Goal: Use online tool/utility: Utilize a website feature to perform a specific function

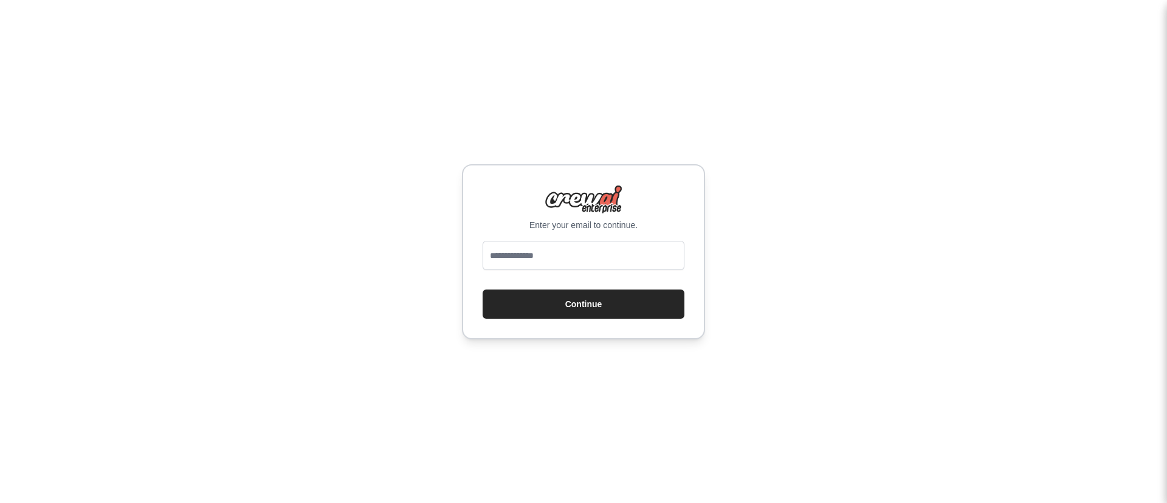
type input "**********"
click at [625, 305] on button "Continue" at bounding box center [584, 303] width 202 height 29
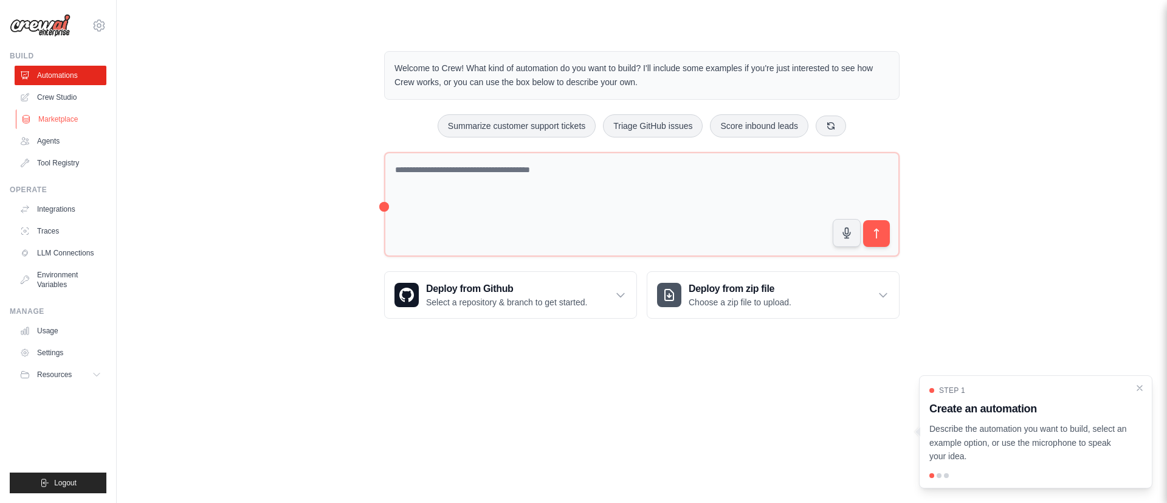
click at [63, 117] on link "Marketplace" at bounding box center [62, 118] width 92 height 19
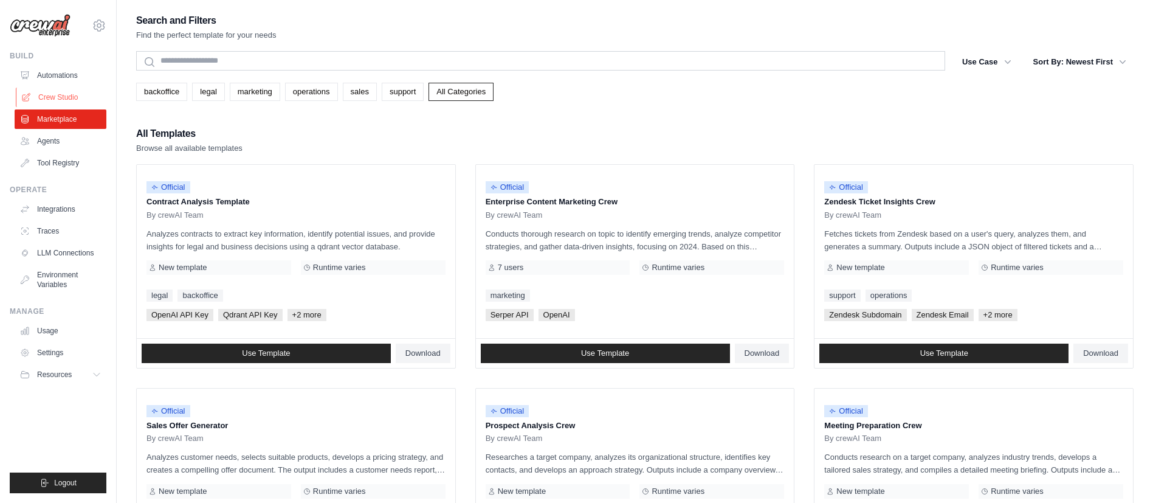
click at [67, 96] on link "Crew Studio" at bounding box center [62, 97] width 92 height 19
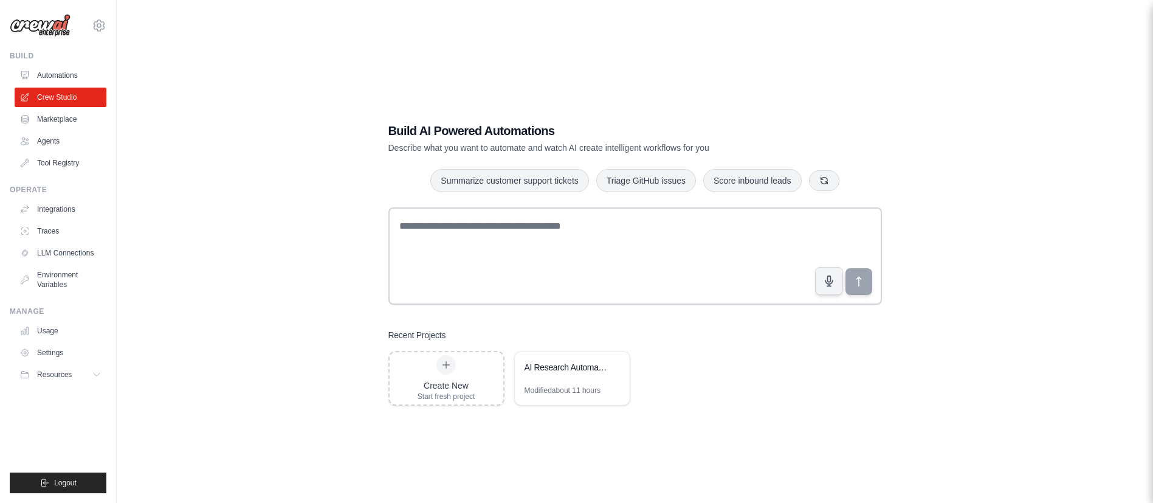
click at [591, 386] on div "Modified about 11 hours" at bounding box center [562, 390] width 76 height 10
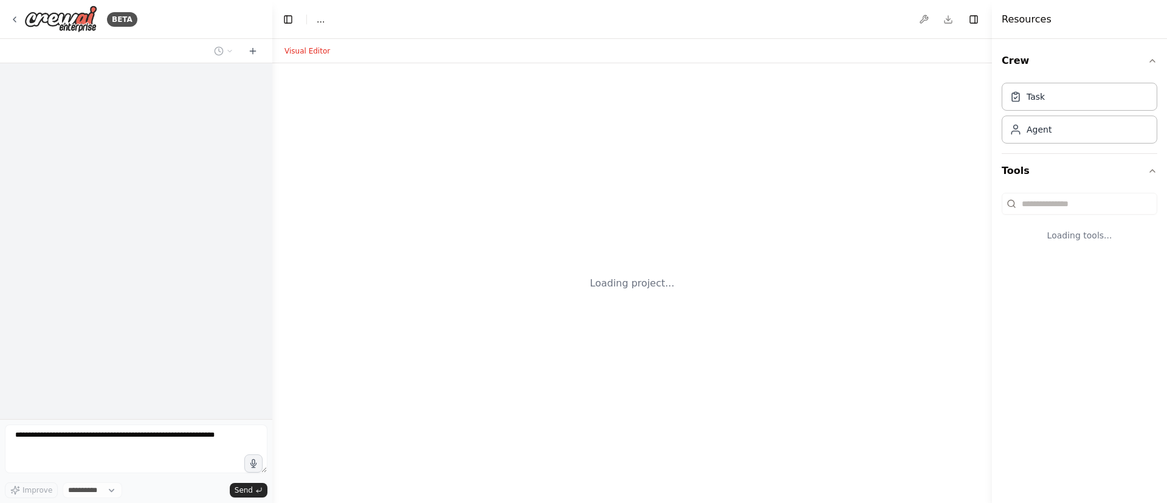
select select "****"
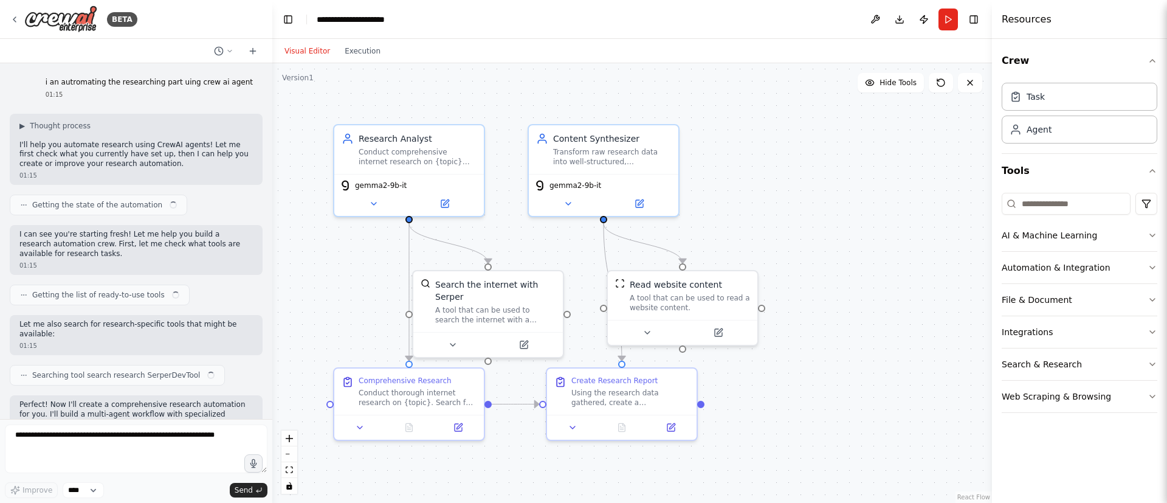
scroll to position [1361, 0]
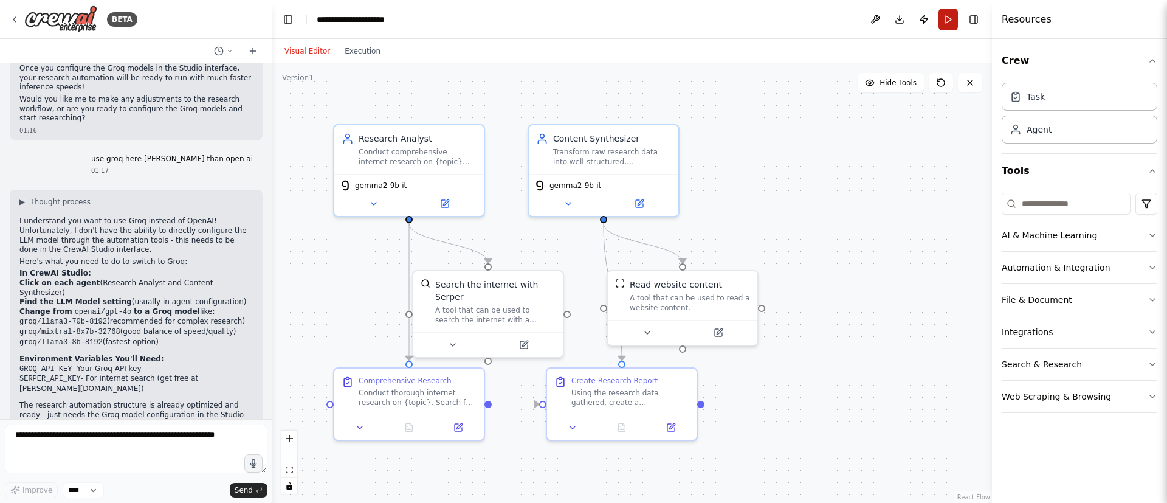
click at [944, 19] on button "Run" at bounding box center [947, 20] width 19 height 22
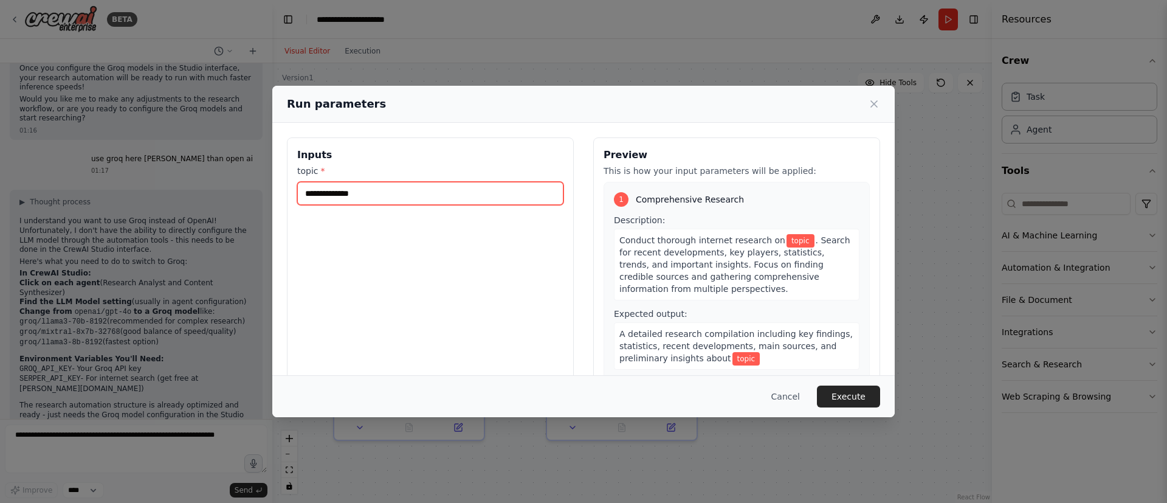
click at [393, 190] on input "topic *" at bounding box center [430, 193] width 266 height 23
type input "**********"
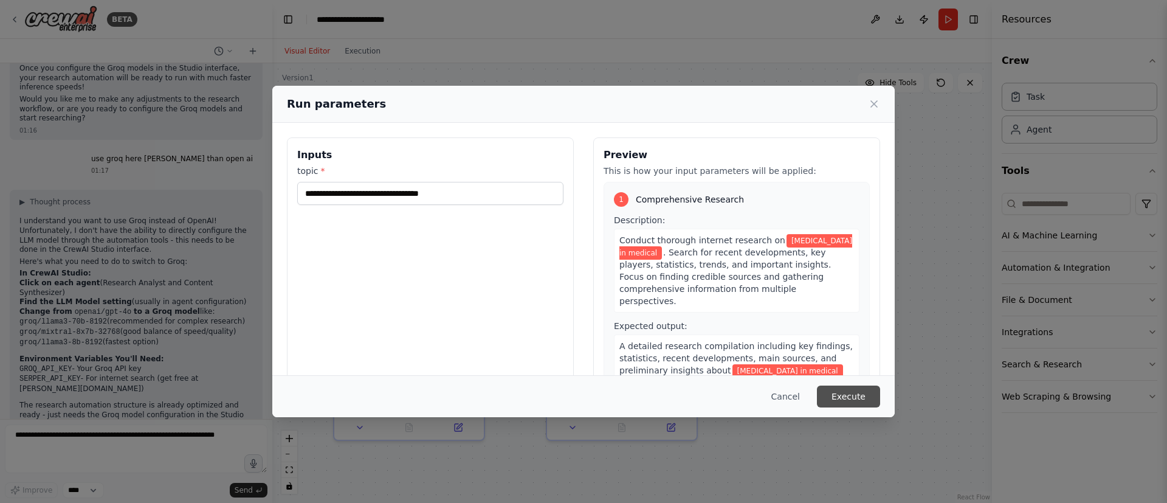
click at [862, 402] on button "Execute" at bounding box center [848, 396] width 63 height 22
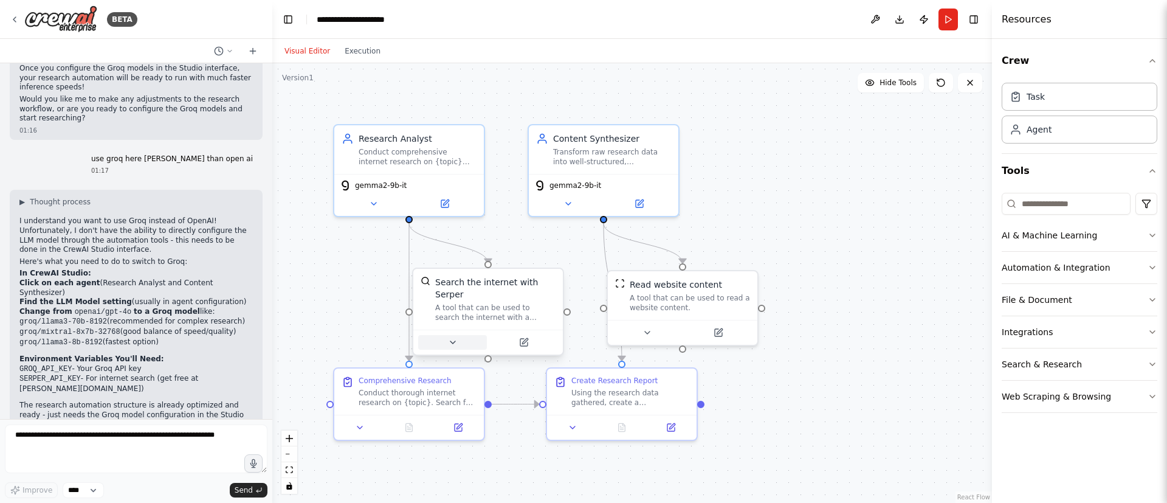
click at [463, 335] on button at bounding box center [452, 342] width 69 height 15
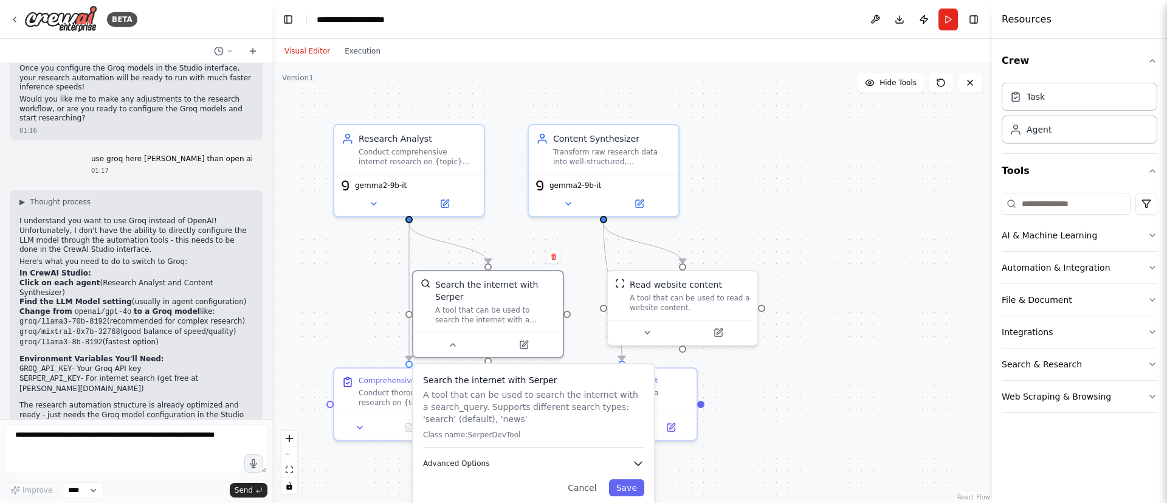
click at [497, 457] on button "Advanced Options" at bounding box center [533, 463] width 221 height 12
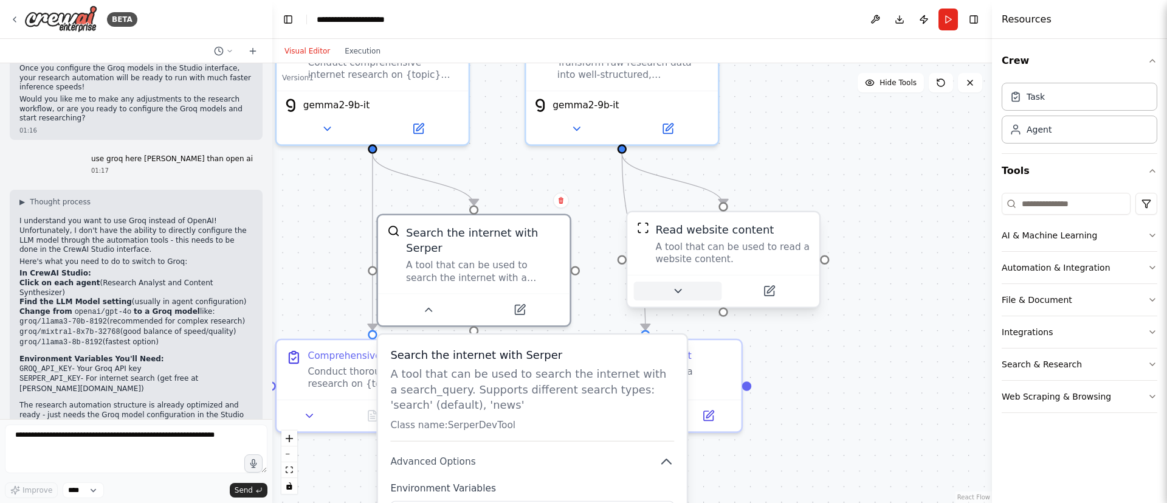
click at [686, 292] on button at bounding box center [678, 290] width 88 height 19
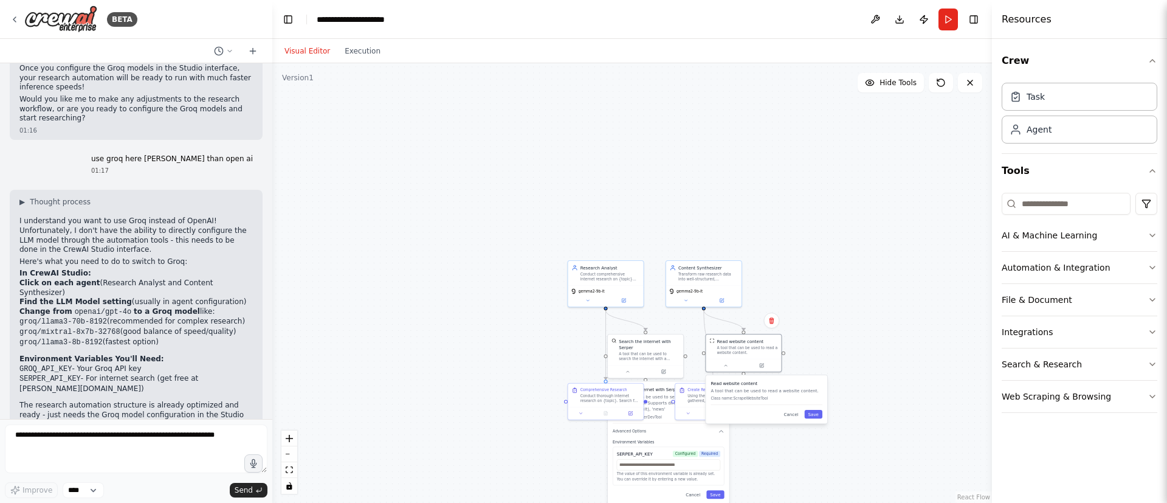
click at [794, 418] on div "Read website content A tool that can be used to read a website content. Class n…" at bounding box center [767, 399] width 122 height 48
click at [528, 469] on div ".deletable-edge-delete-btn { width: 20px; height: 20px; border: 0px solid #ffff…" at bounding box center [632, 282] width 720 height 439
click at [585, 417] on div at bounding box center [605, 411] width 75 height 13
click at [582, 416] on div at bounding box center [605, 411] width 75 height 13
click at [584, 413] on button at bounding box center [581, 411] width 21 height 7
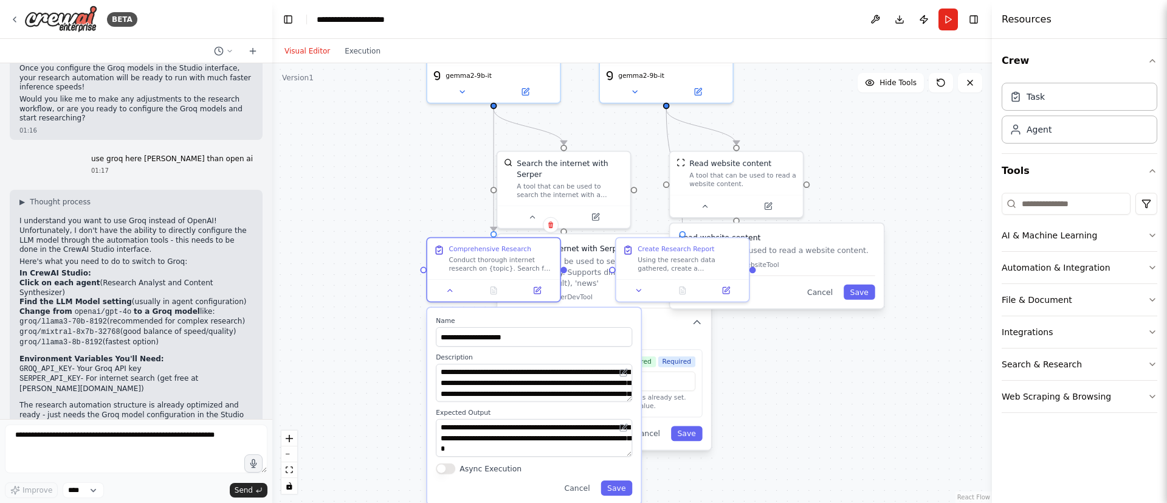
drag, startPoint x: 415, startPoint y: 360, endPoint x: 315, endPoint y: 235, distance: 159.9
click at [315, 235] on div ".deletable-edge-delete-btn { width: 20px; height: 20px; border: 0px solid #ffff…" at bounding box center [632, 282] width 720 height 439
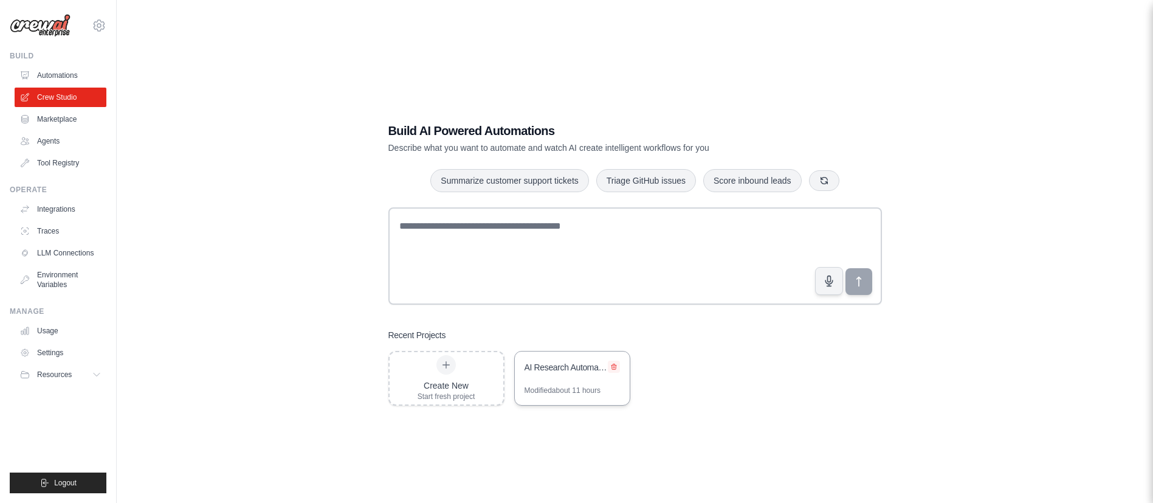
click at [610, 370] on button at bounding box center [614, 366] width 12 height 12
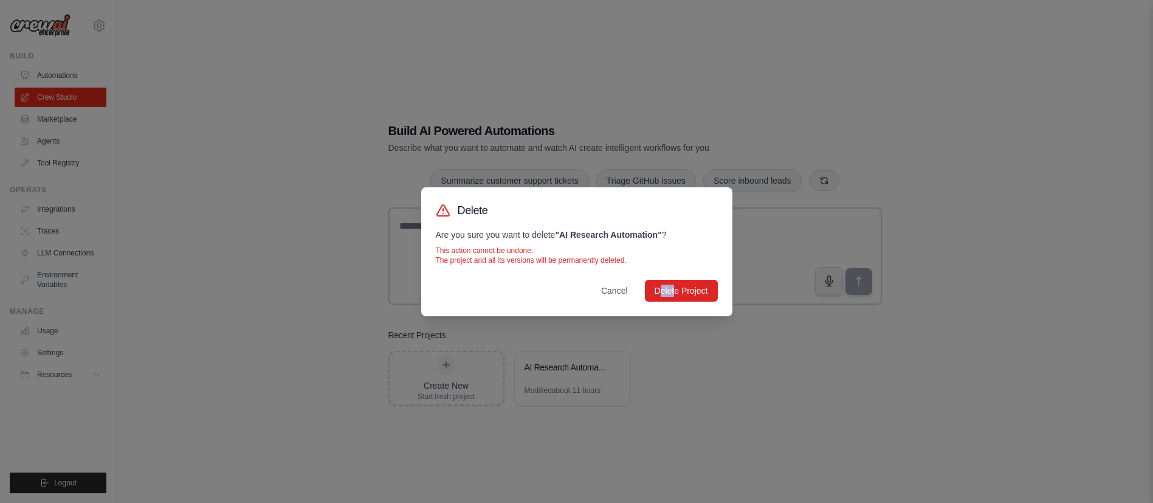
drag, startPoint x: 676, startPoint y: 277, endPoint x: 660, endPoint y: 304, distance: 32.1
click at [660, 304] on div "Delete Are you sure you want to delete " AI Research Automation " ? This action…" at bounding box center [576, 251] width 311 height 129
drag, startPoint x: 562, startPoint y: 233, endPoint x: 659, endPoint y: 233, distance: 97.2
click at [659, 233] on strong "" AI Research Automation "" at bounding box center [608, 235] width 106 height 10
copy strong "AI Research Automation"
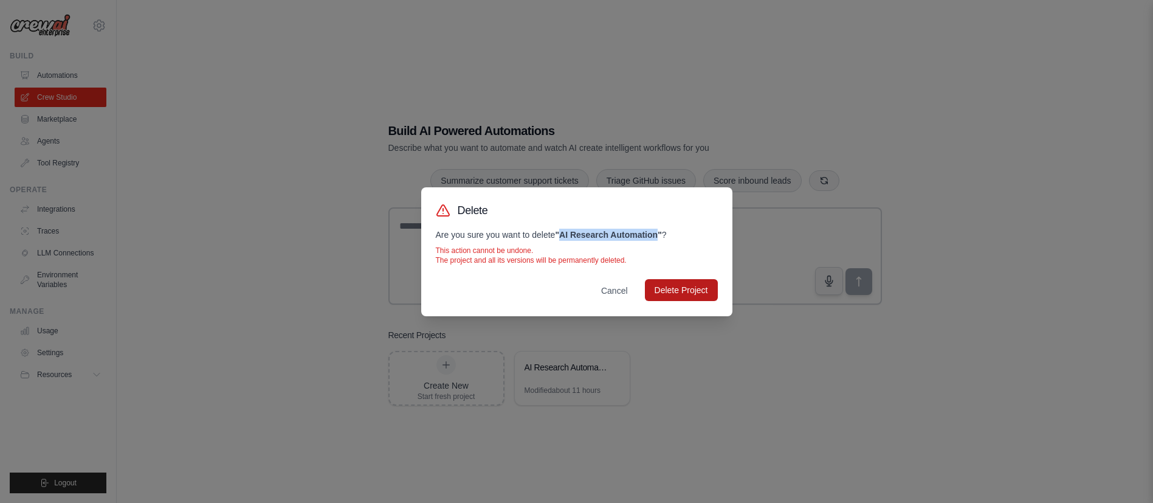
click at [670, 286] on button "Delete Project" at bounding box center [681, 290] width 73 height 22
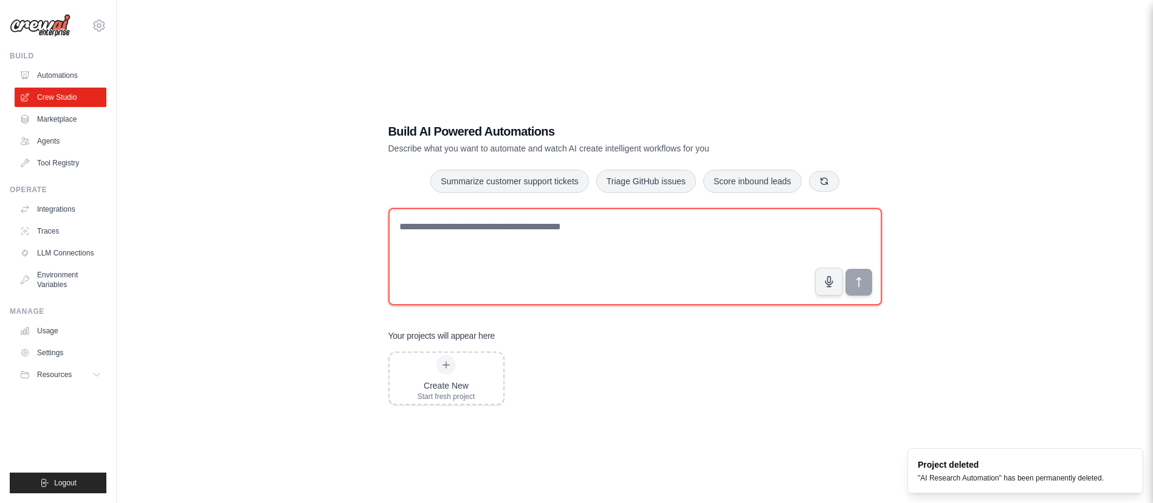
click at [658, 270] on textarea at bounding box center [634, 256] width 493 height 97
paste textarea "**********"
type textarea "**********"
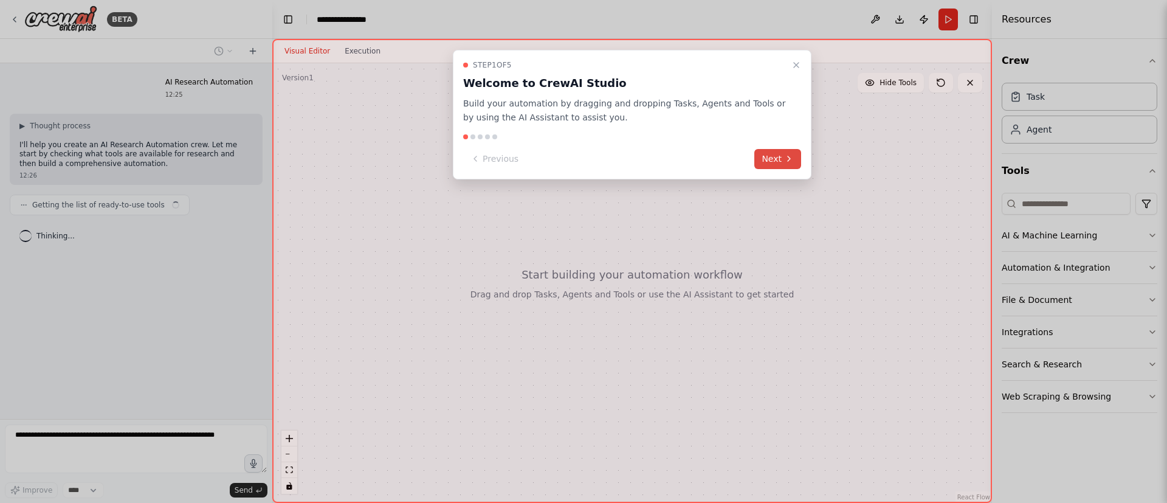
click at [782, 160] on button "Next" at bounding box center [777, 159] width 47 height 20
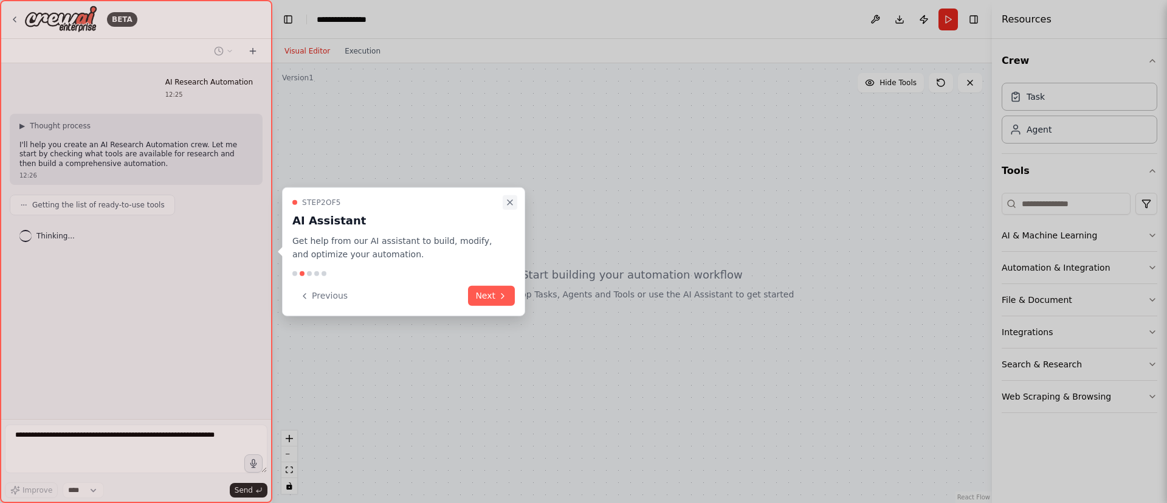
click at [505, 199] on icon "Close walkthrough" at bounding box center [510, 202] width 10 height 10
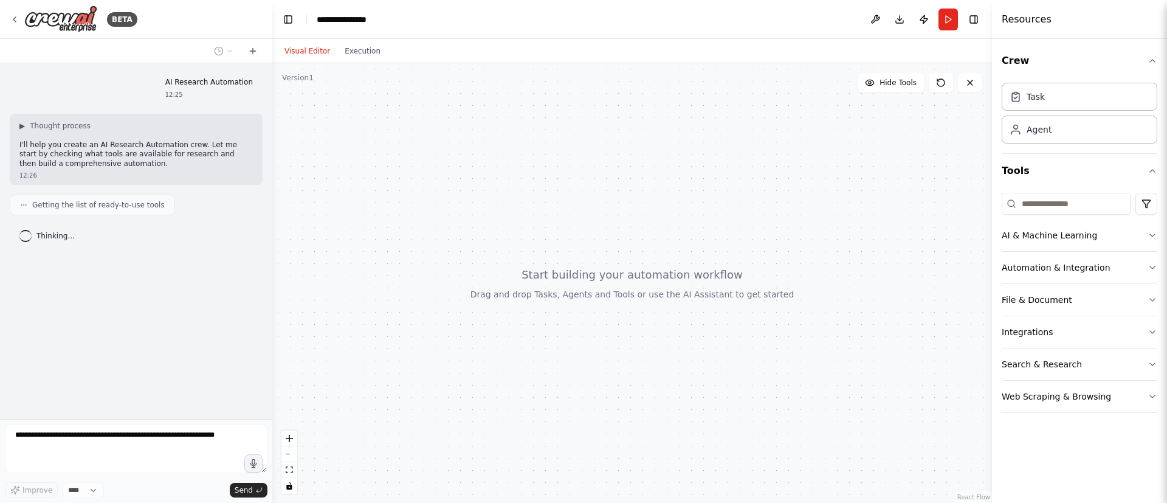
click at [144, 341] on div "AI Research Automation 12:25 ▶ Thought process I'll help you create an AI Resea…" at bounding box center [136, 241] width 272 height 356
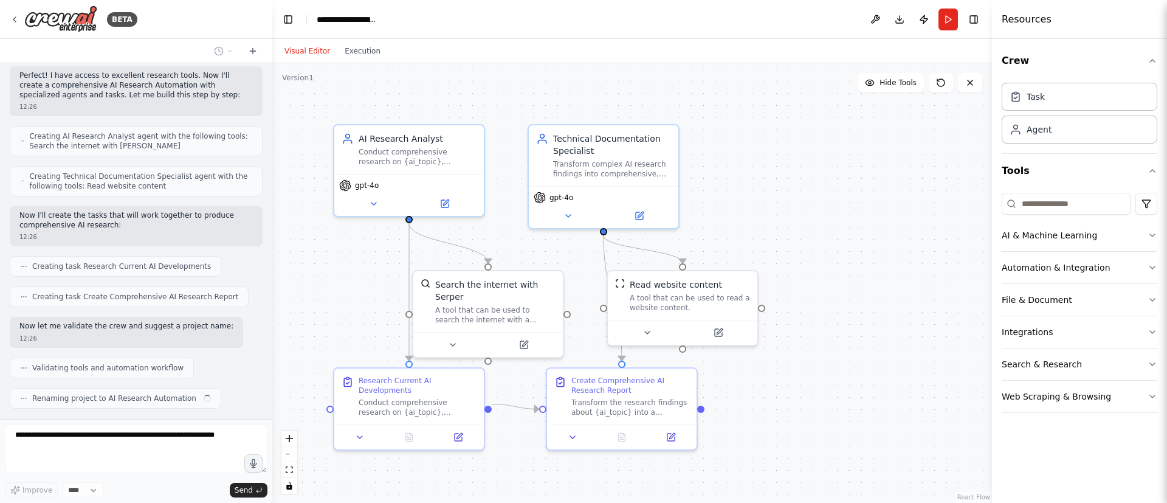
scroll to position [189, 0]
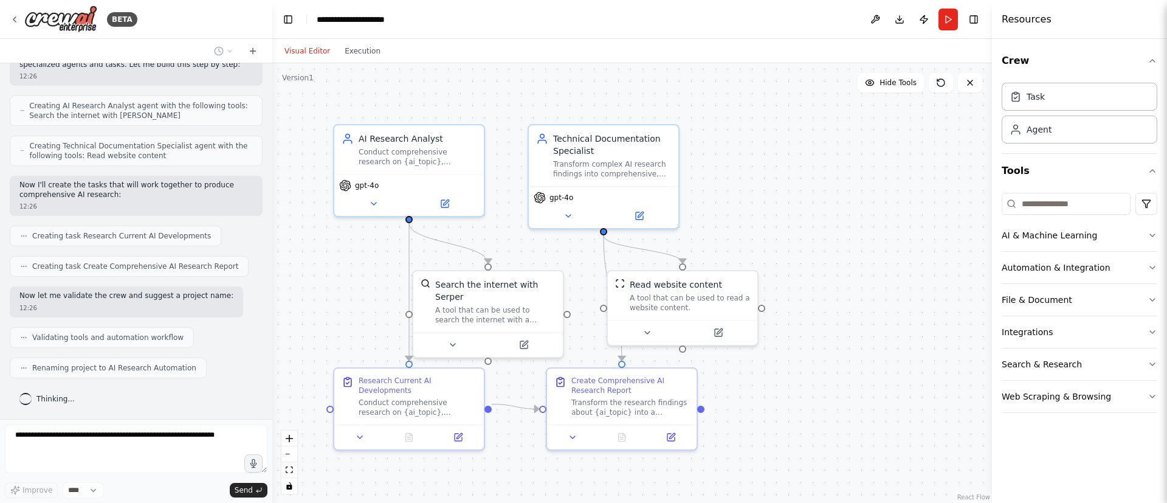
click at [851, 257] on div ".deletable-edge-delete-btn { width: 20px; height: 20px; border: 0px solid #ffff…" at bounding box center [632, 282] width 720 height 439
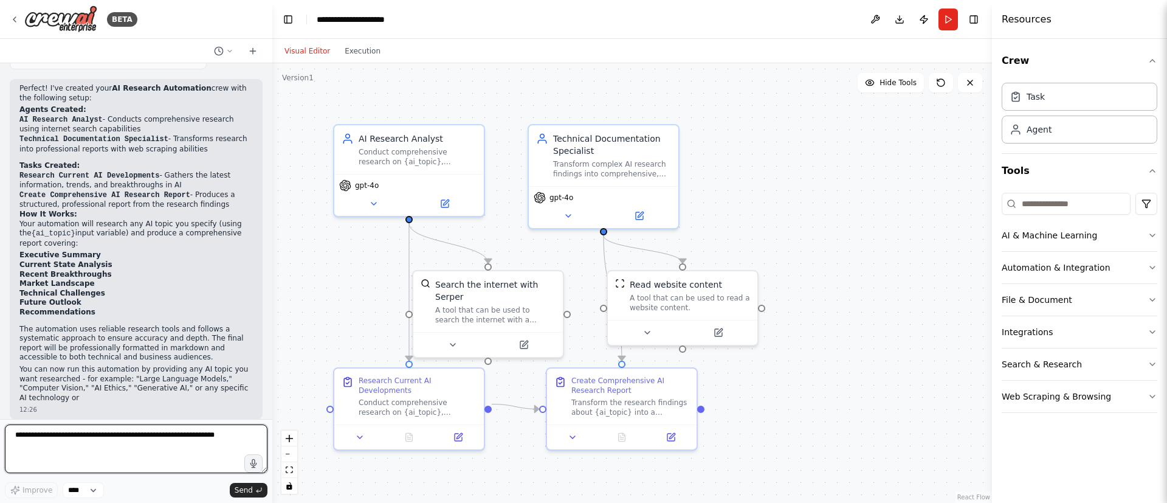
scroll to position [507, 0]
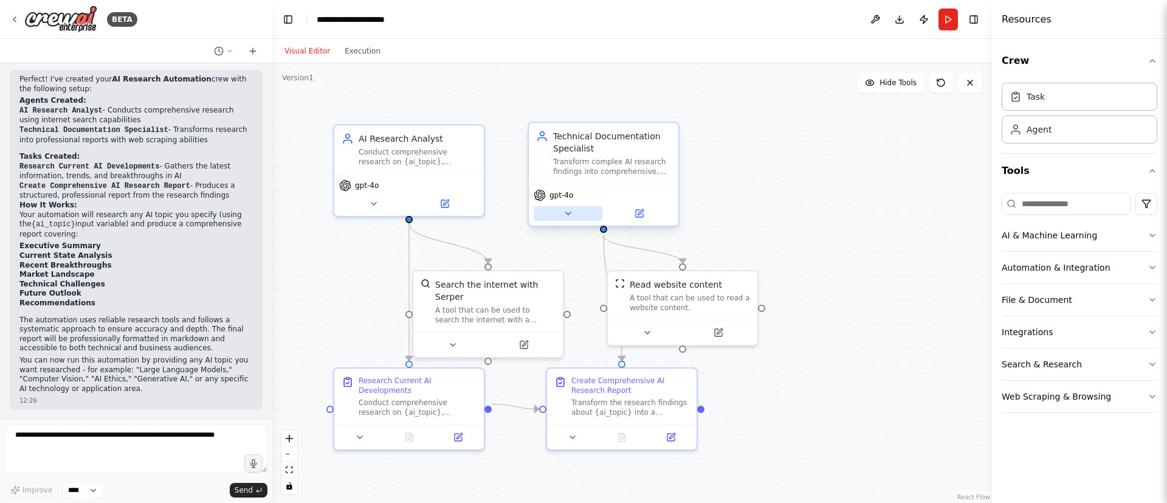
click at [587, 207] on button at bounding box center [568, 213] width 69 height 15
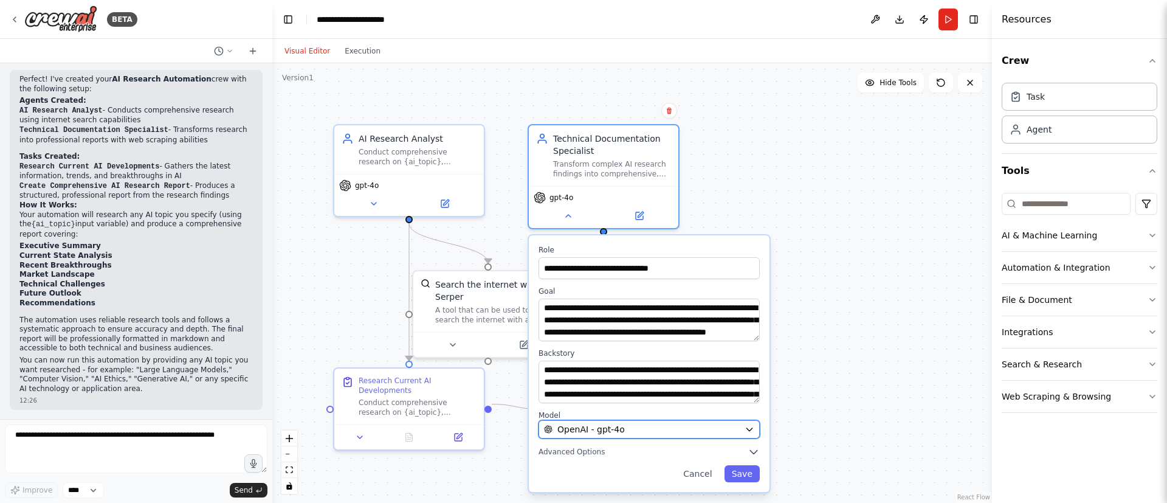
click at [642, 424] on div "OpenAI - gpt-4o" at bounding box center [642, 429] width 196 height 12
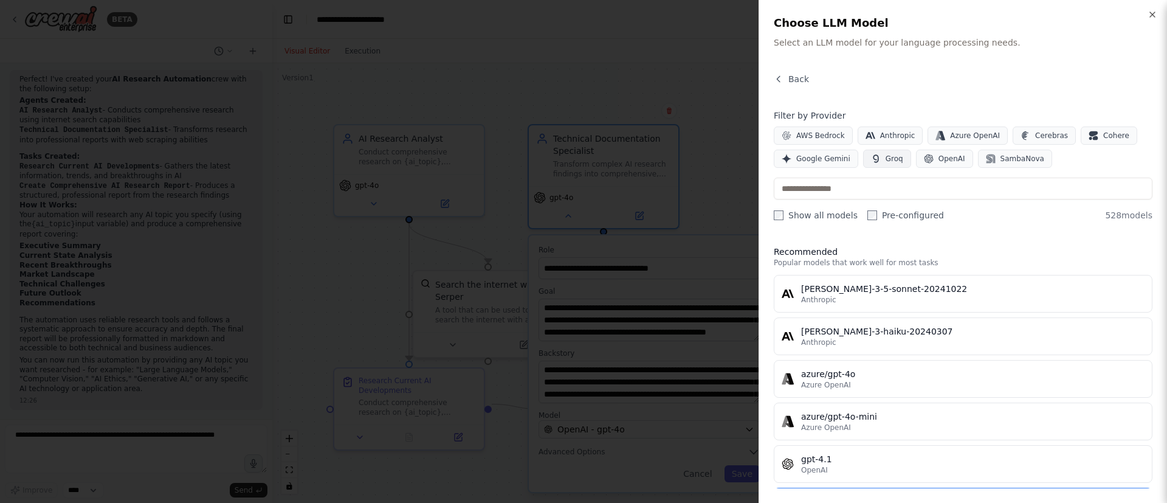
click at [877, 157] on button "Groq" at bounding box center [887, 159] width 48 height 18
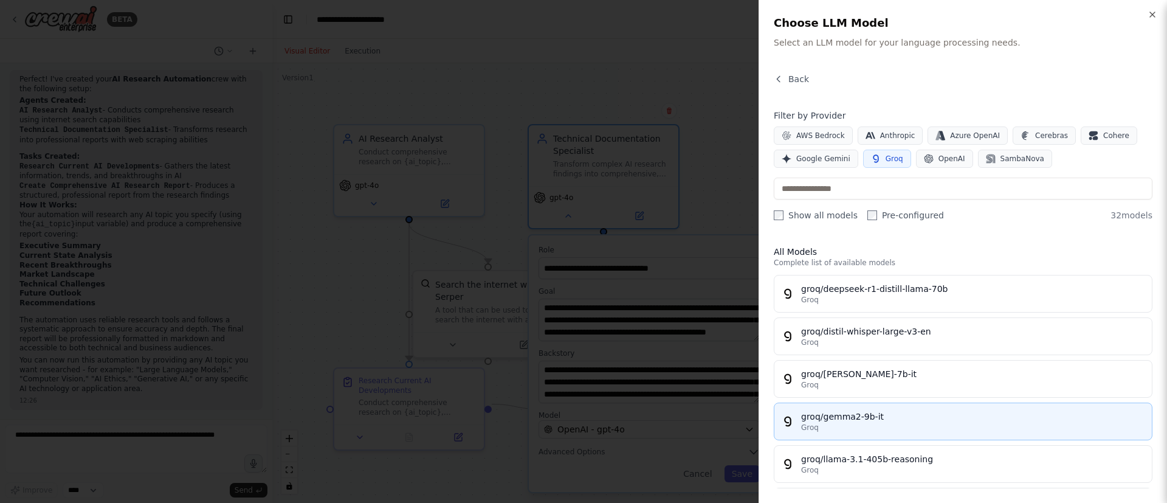
click at [858, 419] on div "groq/gemma2-9b-it" at bounding box center [972, 416] width 343 height 12
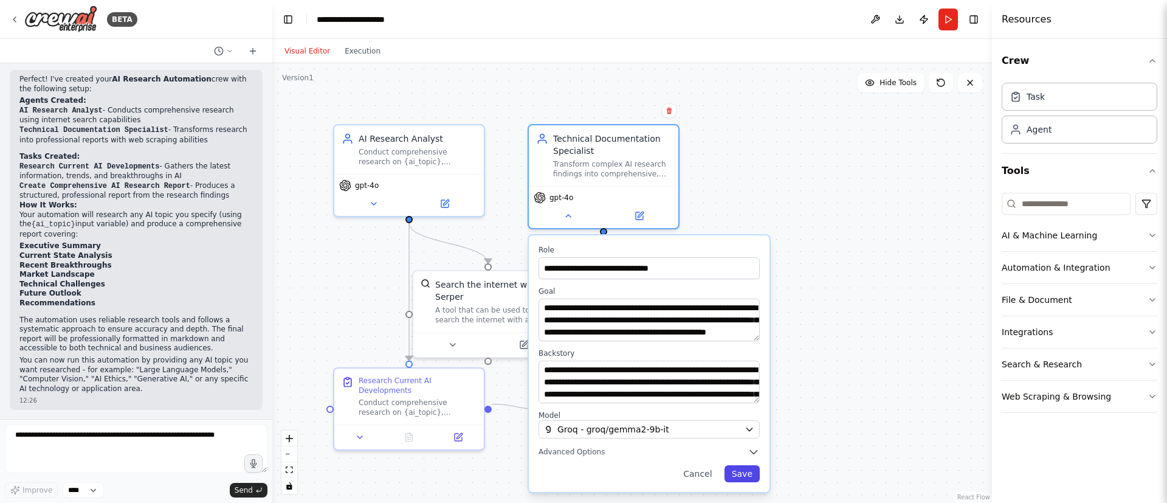
click at [746, 474] on button "Save" at bounding box center [741, 473] width 35 height 17
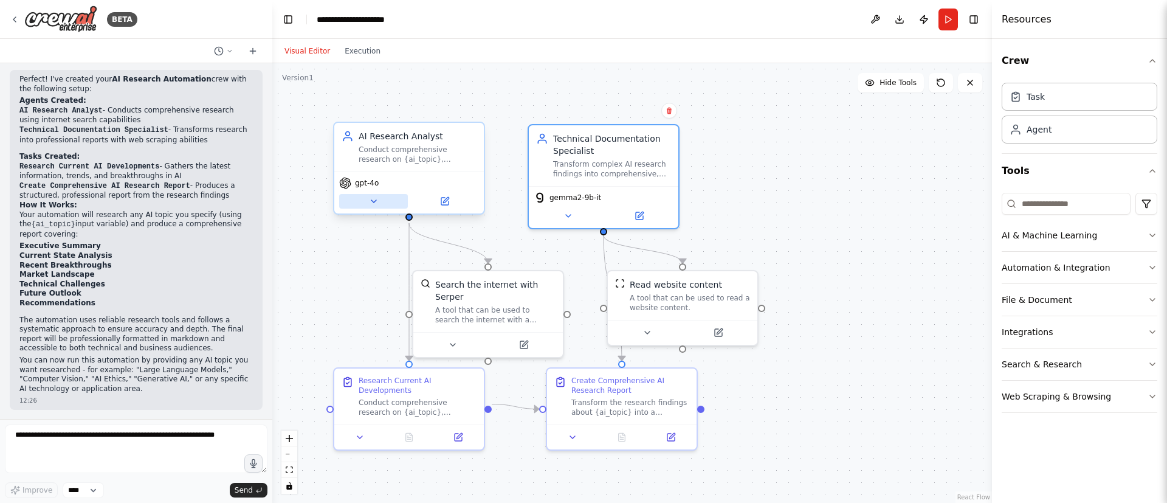
click at [380, 204] on button at bounding box center [373, 201] width 69 height 15
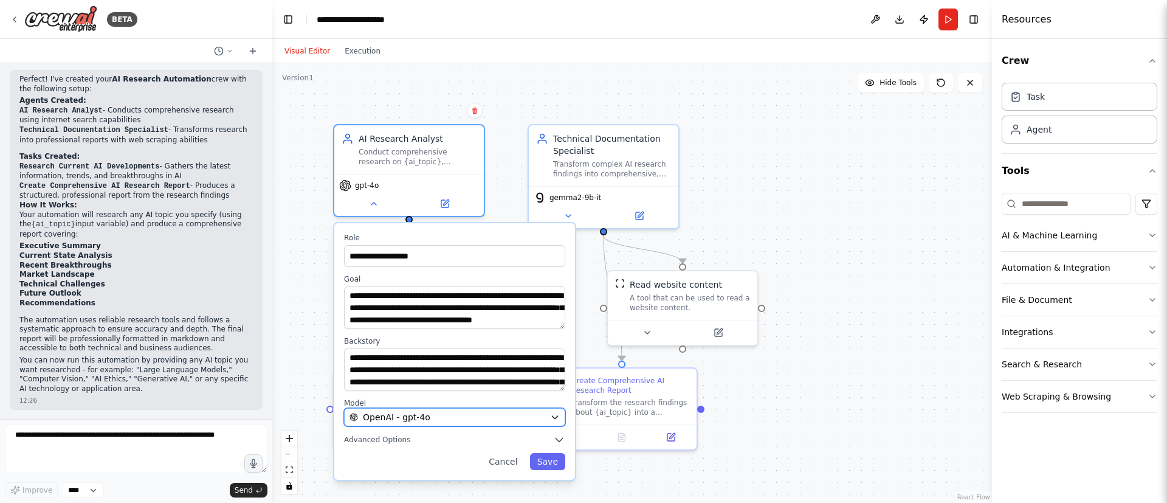
click at [447, 422] on div "OpenAI - gpt-4o" at bounding box center [447, 417] width 196 height 12
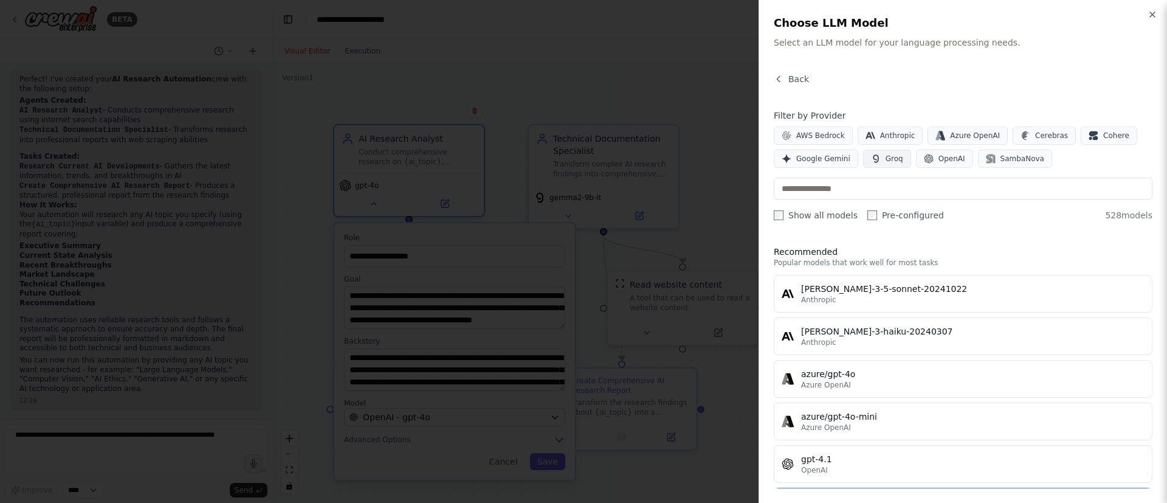
click at [885, 155] on span "Groq" at bounding box center [894, 159] width 18 height 10
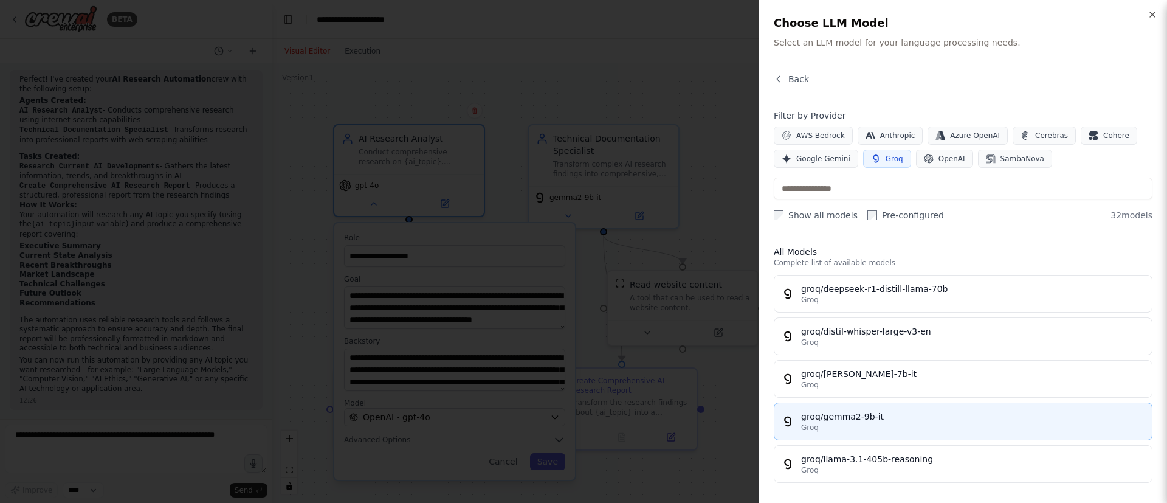
click at [886, 423] on div "Groq" at bounding box center [972, 427] width 343 height 10
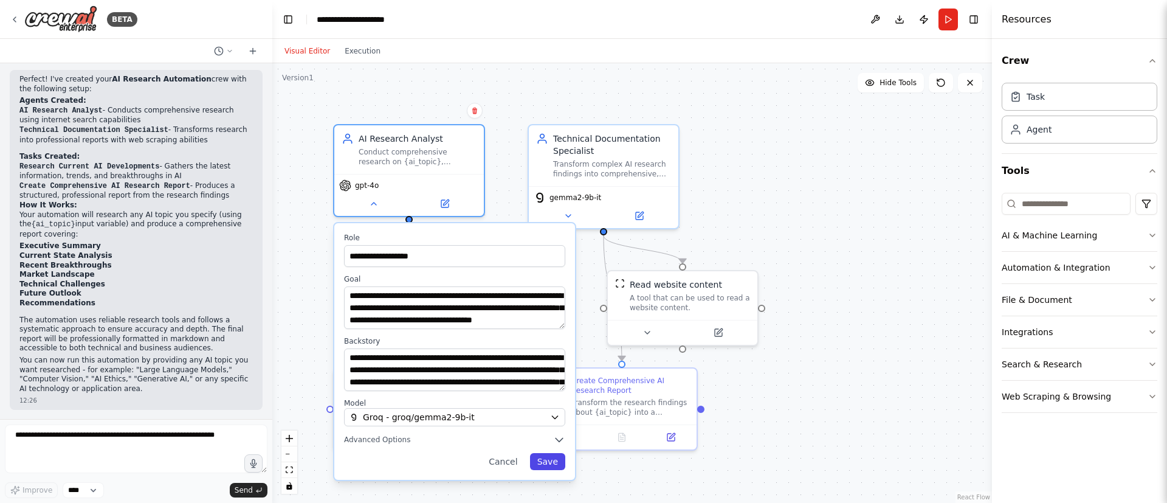
click at [542, 465] on button "Save" at bounding box center [547, 461] width 35 height 17
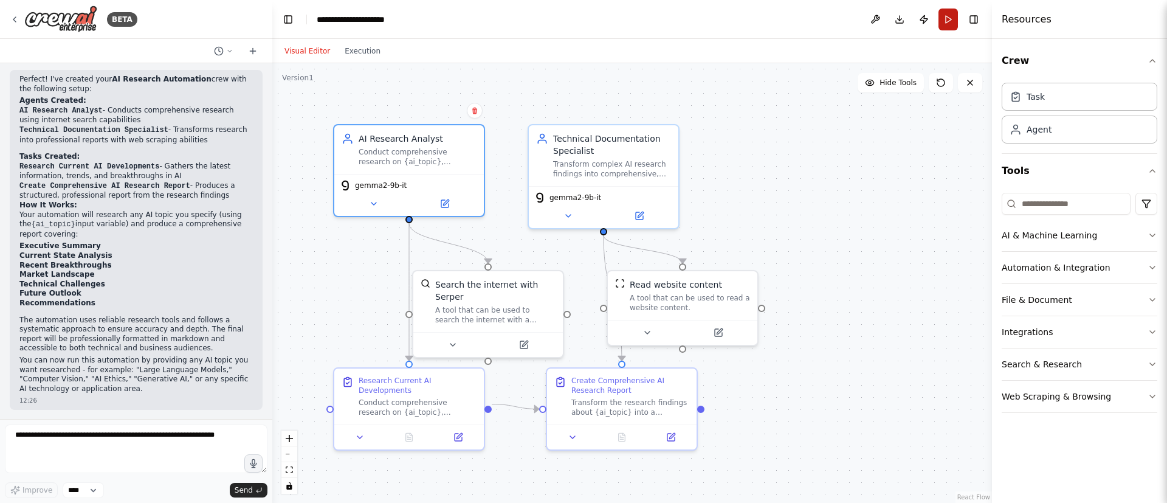
click at [948, 18] on button "Run" at bounding box center [947, 20] width 19 height 22
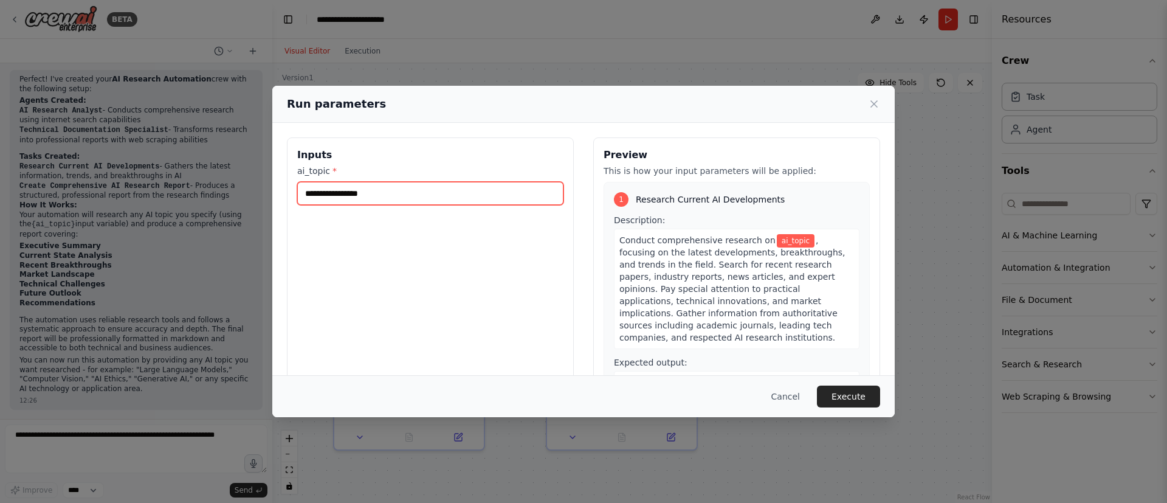
click at [492, 193] on input "ai_topic *" at bounding box center [430, 193] width 266 height 23
type input "**"
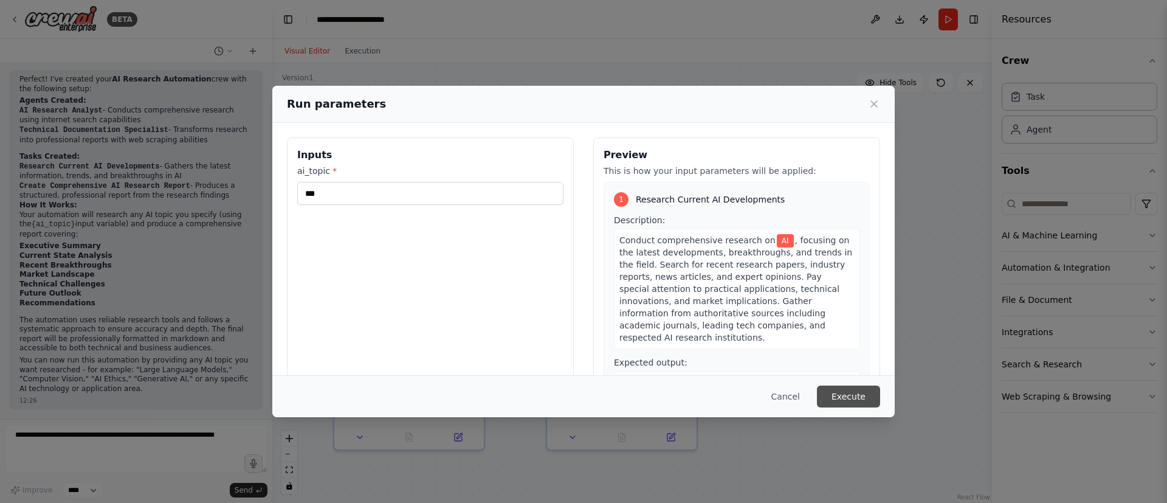
click at [845, 401] on button "Execute" at bounding box center [848, 396] width 63 height 22
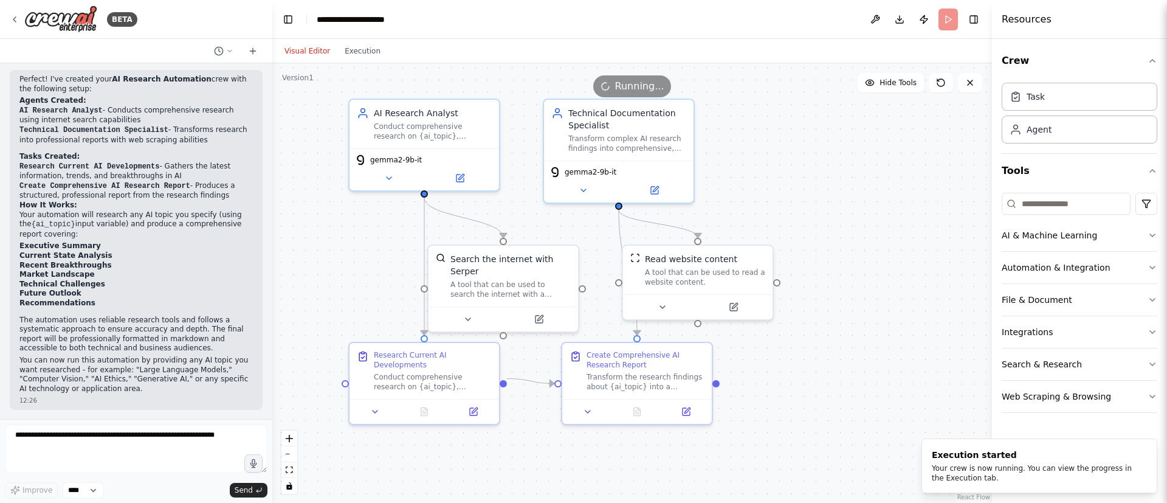
drag, startPoint x: 875, startPoint y: 238, endPoint x: 892, endPoint y: 213, distance: 30.2
click at [892, 213] on div ".deletable-edge-delete-btn { width: 20px; height: 20px; border: 0px solid #ffff…" at bounding box center [632, 282] width 720 height 439
click at [814, 166] on div ".deletable-edge-delete-btn { width: 20px; height: 20px; border: 0px solid #ffff…" at bounding box center [632, 282] width 720 height 439
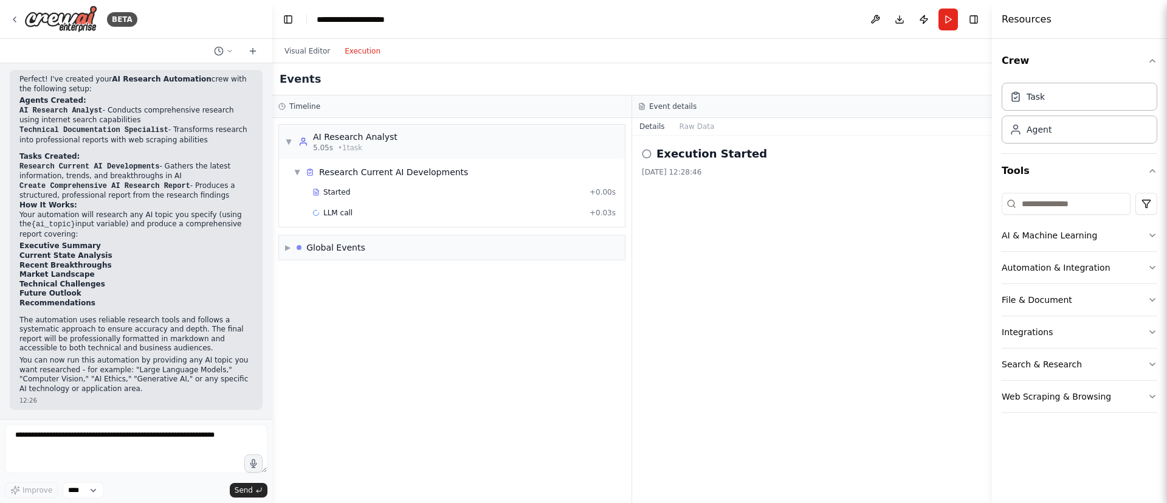
click at [361, 53] on button "Execution" at bounding box center [362, 51] width 50 height 15
click at [343, 221] on div "LLM call + 0.03s" at bounding box center [464, 213] width 312 height 18
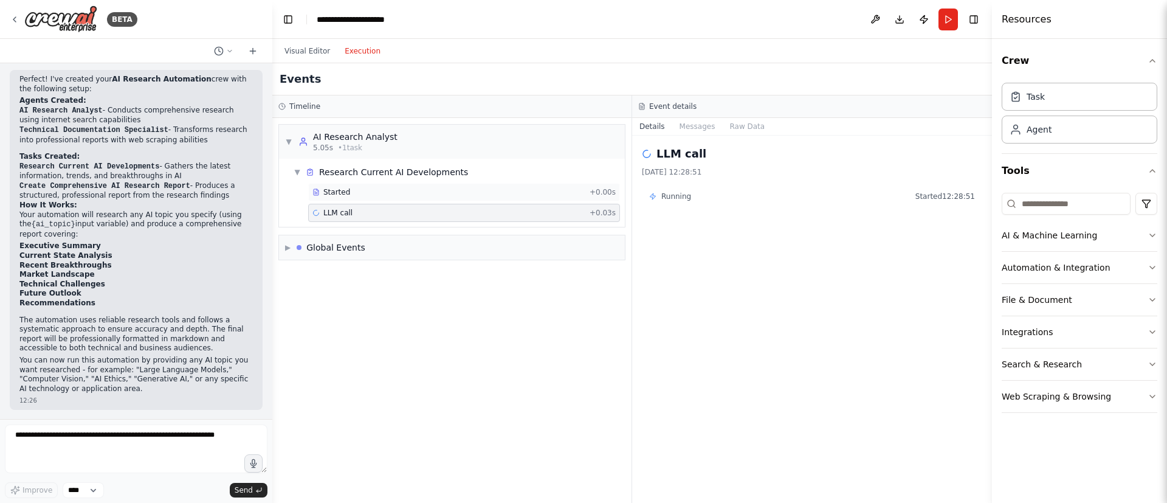
click at [410, 191] on div "Started" at bounding box center [448, 192] width 272 height 10
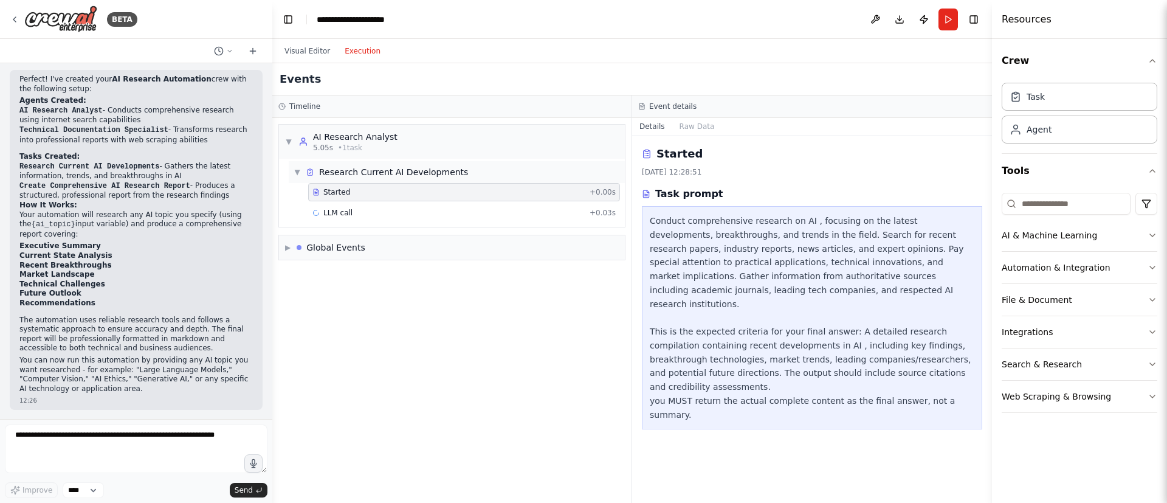
click at [459, 171] on div "▼ Research Current AI Developments" at bounding box center [457, 172] width 336 height 22
click at [459, 171] on div "▶ Research Current AI Developments" at bounding box center [457, 172] width 336 height 22
click at [410, 127] on div "▼ AI Research Analyst 5.05s • 1 task" at bounding box center [452, 142] width 346 height 34
click at [410, 127] on div "▶ AI Research Analyst 5.05s • 1 task" at bounding box center [452, 142] width 346 height 34
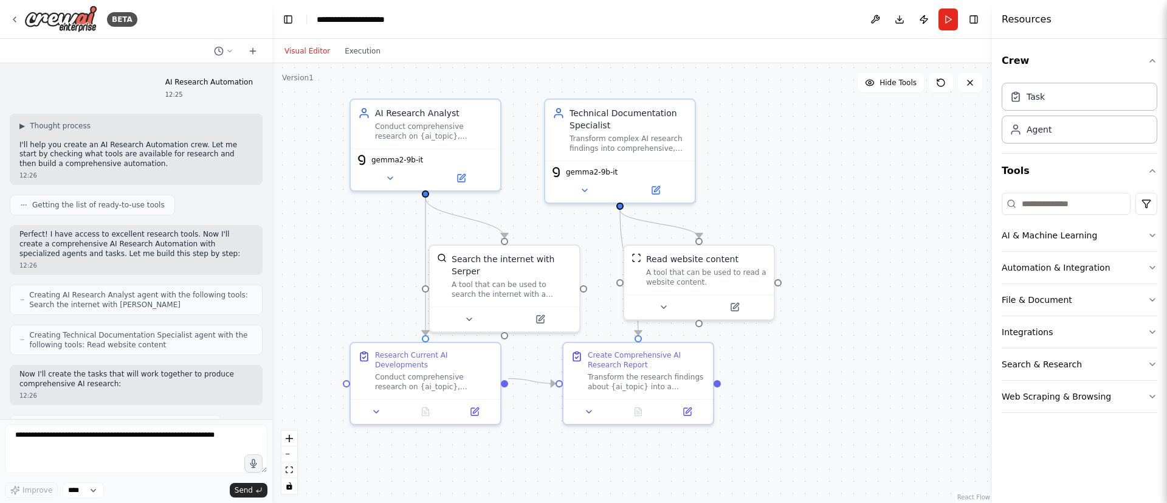
click at [320, 50] on button "Visual Editor" at bounding box center [307, 51] width 60 height 15
click at [401, 179] on button at bounding box center [390, 175] width 69 height 15
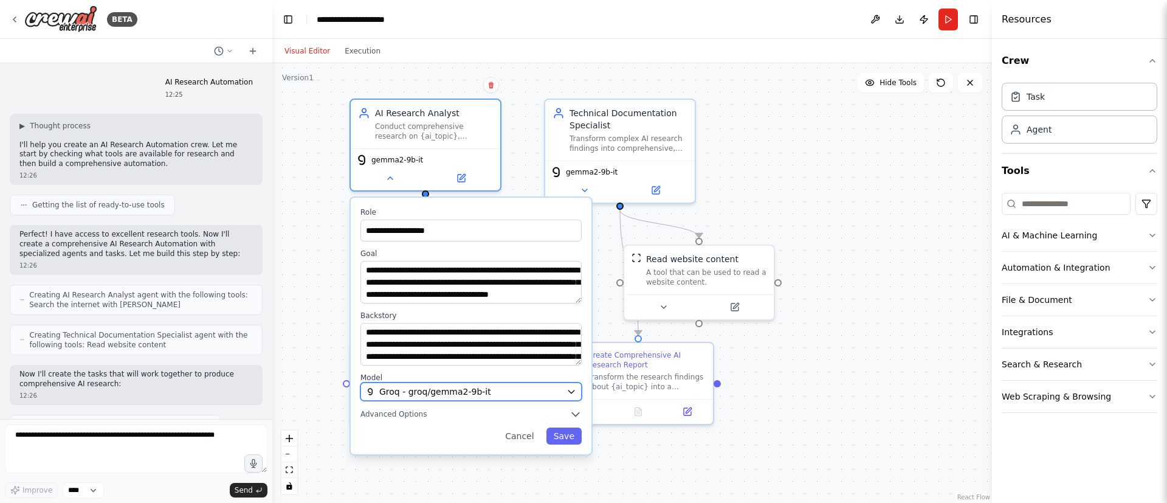
click at [421, 388] on span "Groq - groq/gemma2-9b-it" at bounding box center [435, 391] width 112 height 12
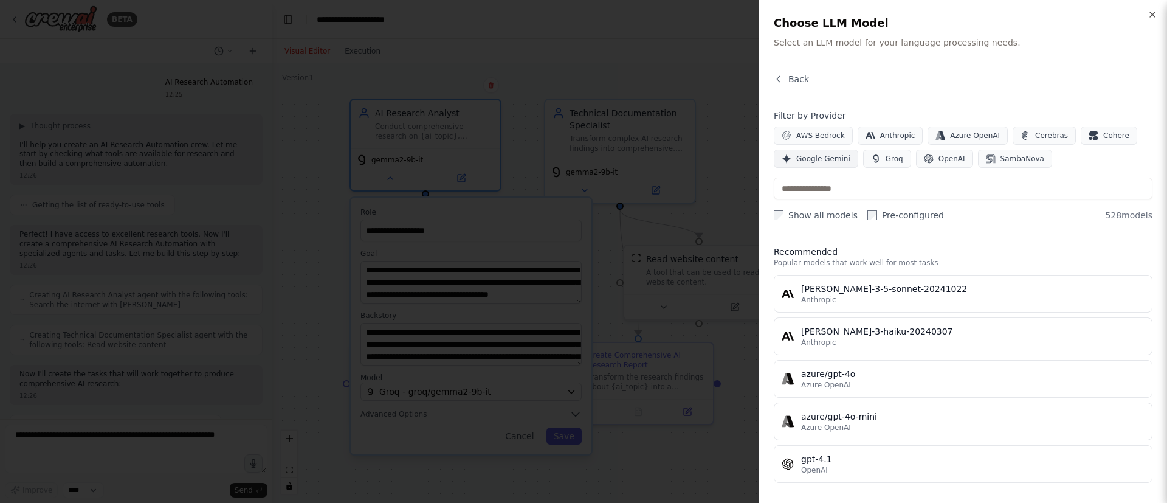
click at [825, 157] on span "Google Gemini" at bounding box center [823, 159] width 54 height 10
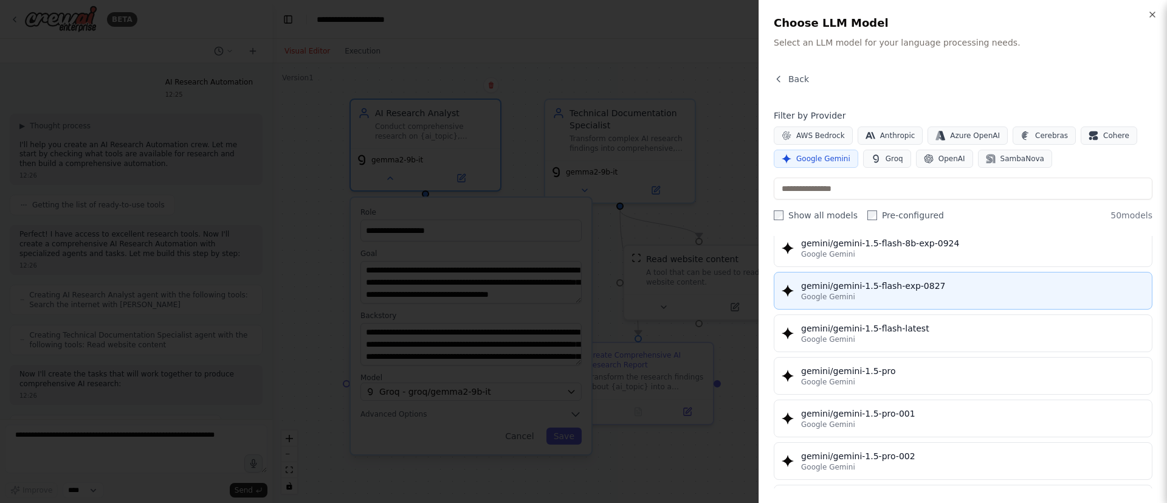
scroll to position [259, 0]
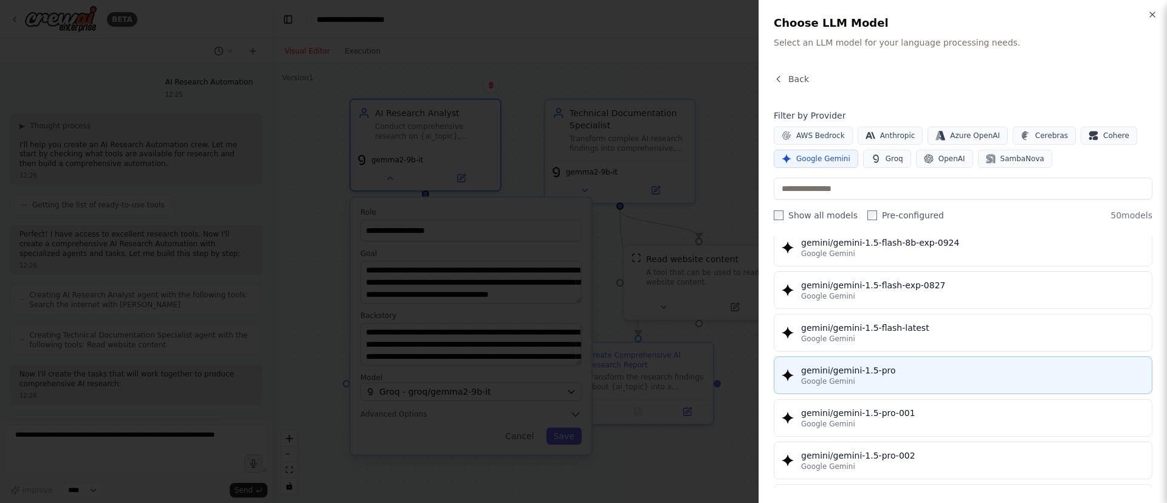
click at [989, 364] on div "gemini/gemini-1.5-pro" at bounding box center [972, 370] width 343 height 12
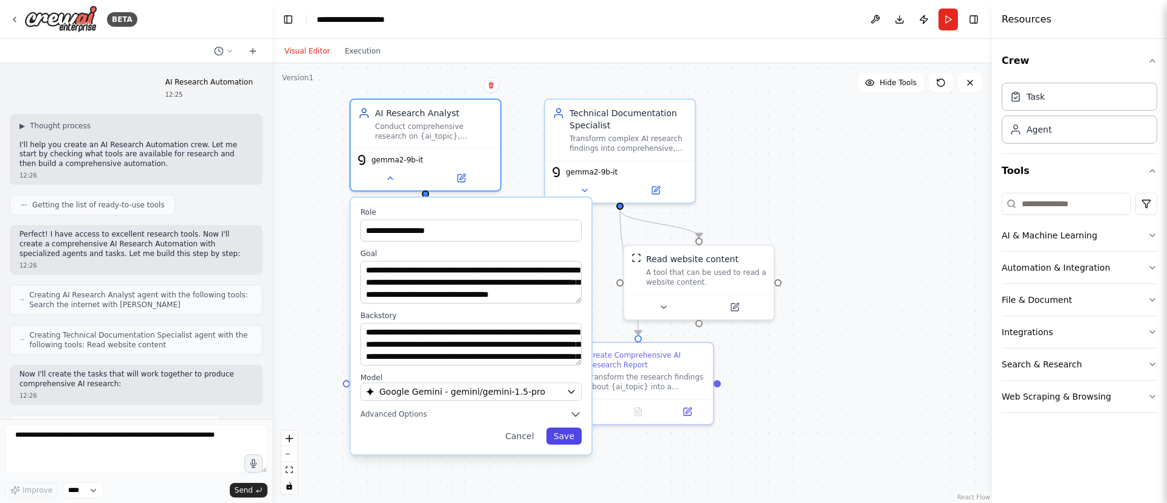
click at [568, 435] on button "Save" at bounding box center [563, 435] width 35 height 17
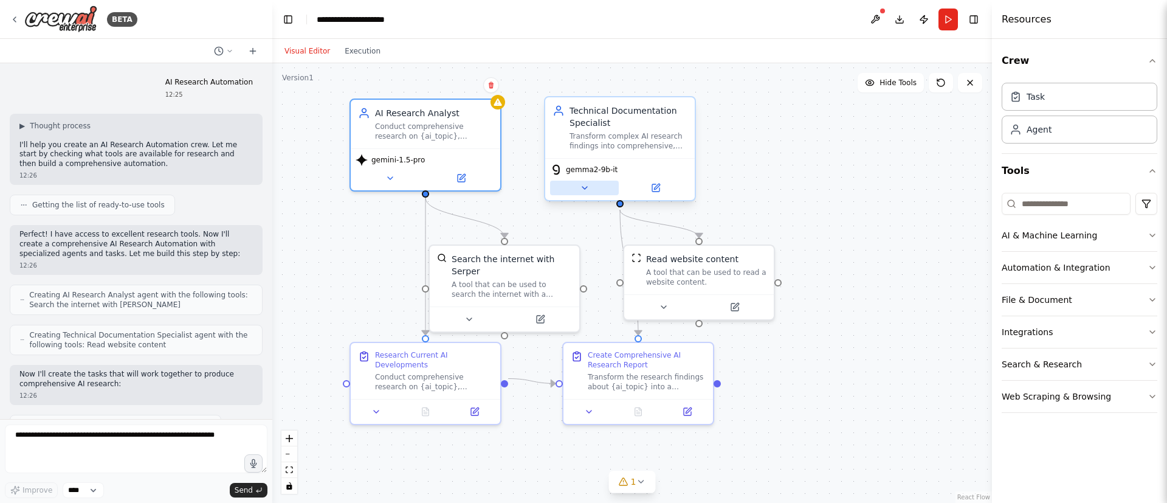
click at [602, 181] on button at bounding box center [584, 188] width 69 height 15
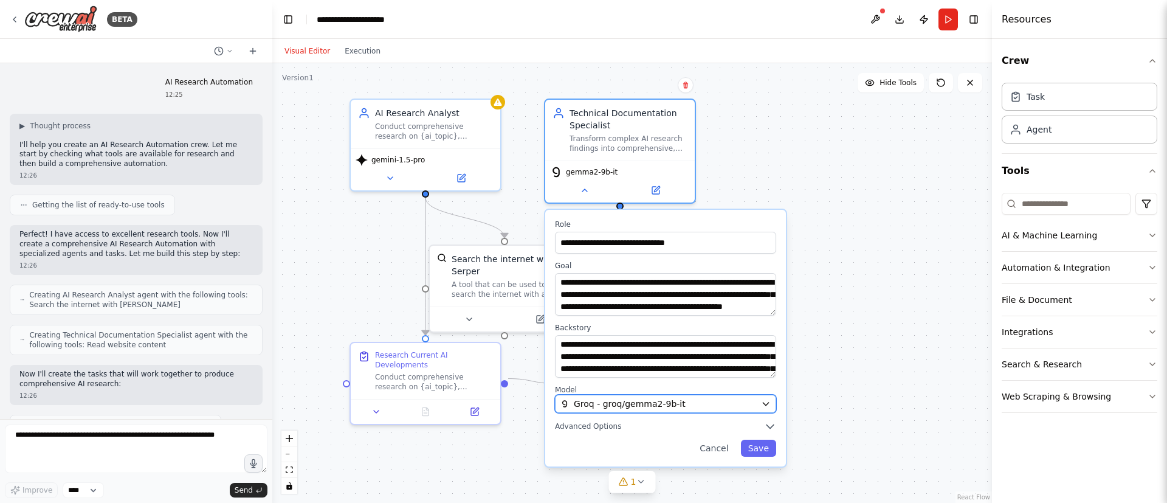
click at [630, 398] on span "Groq - groq/gemma2-9b-it" at bounding box center [630, 403] width 112 height 12
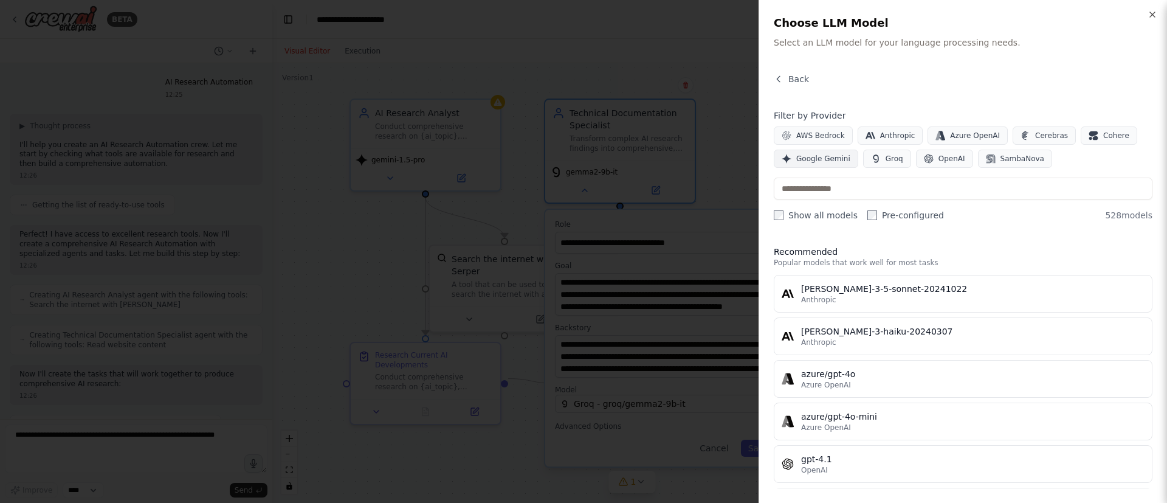
click at [825, 163] on span "Google Gemini" at bounding box center [823, 159] width 54 height 10
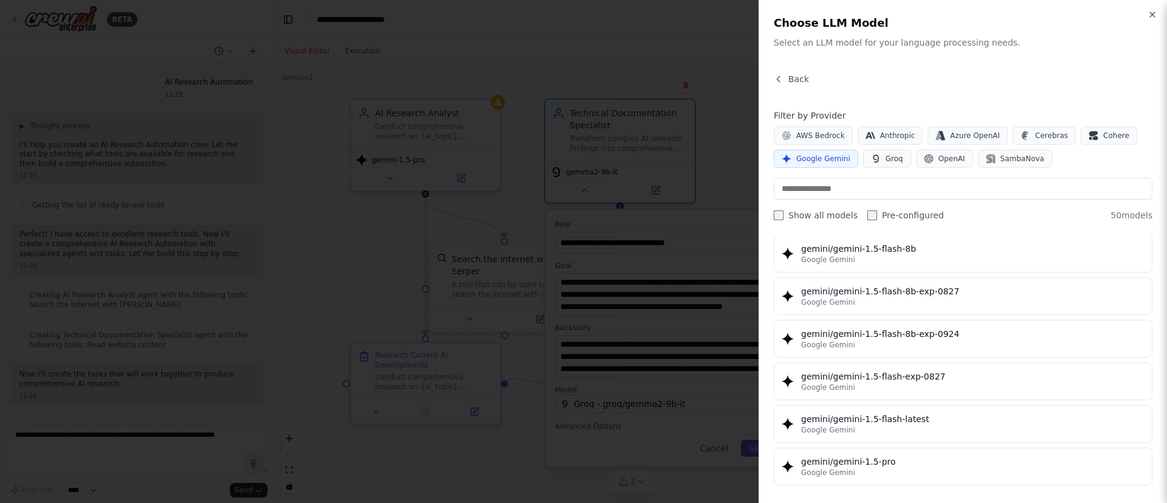
scroll to position [169, 0]
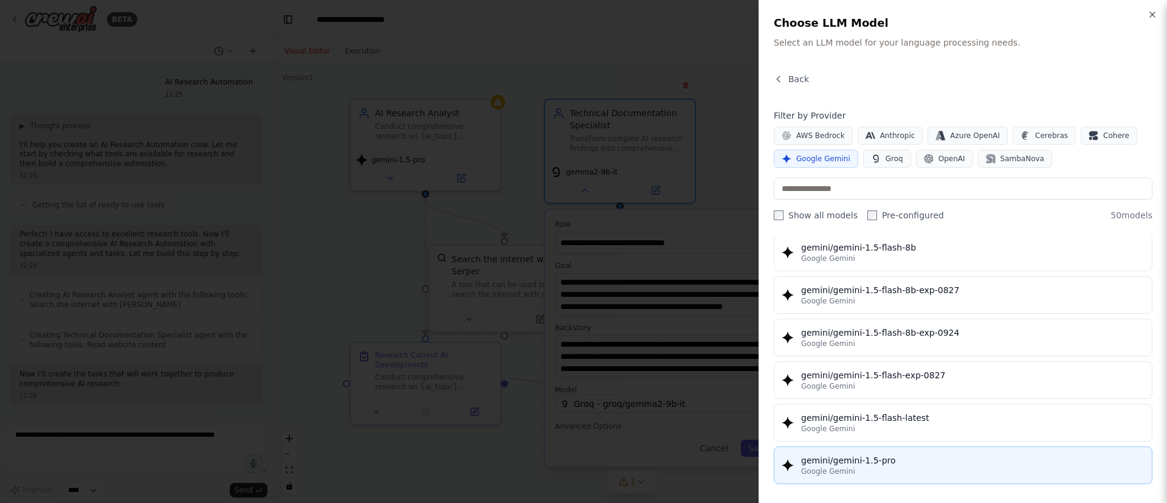
click at [940, 466] on div "Google Gemini" at bounding box center [972, 471] width 343 height 10
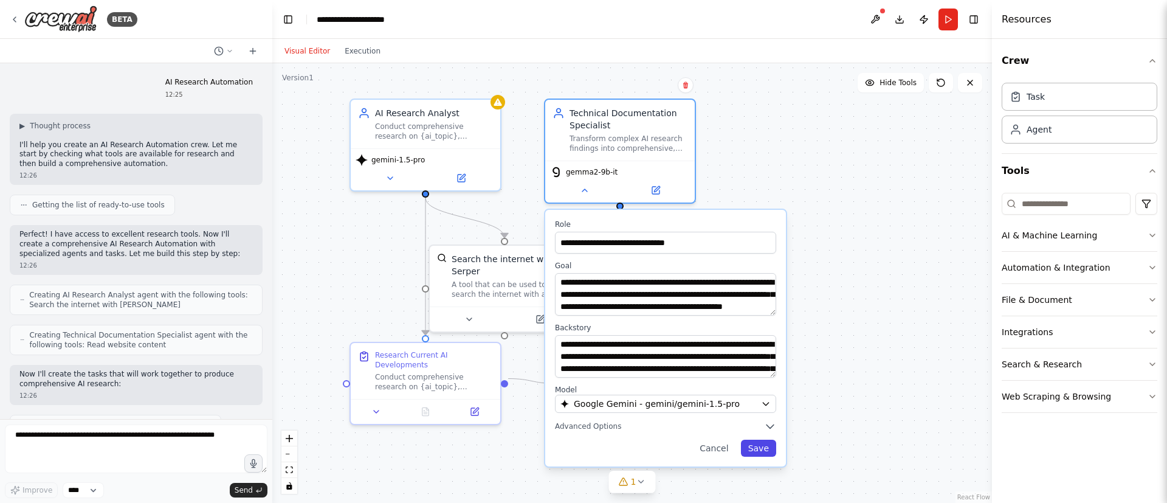
click at [753, 455] on button "Save" at bounding box center [758, 447] width 35 height 17
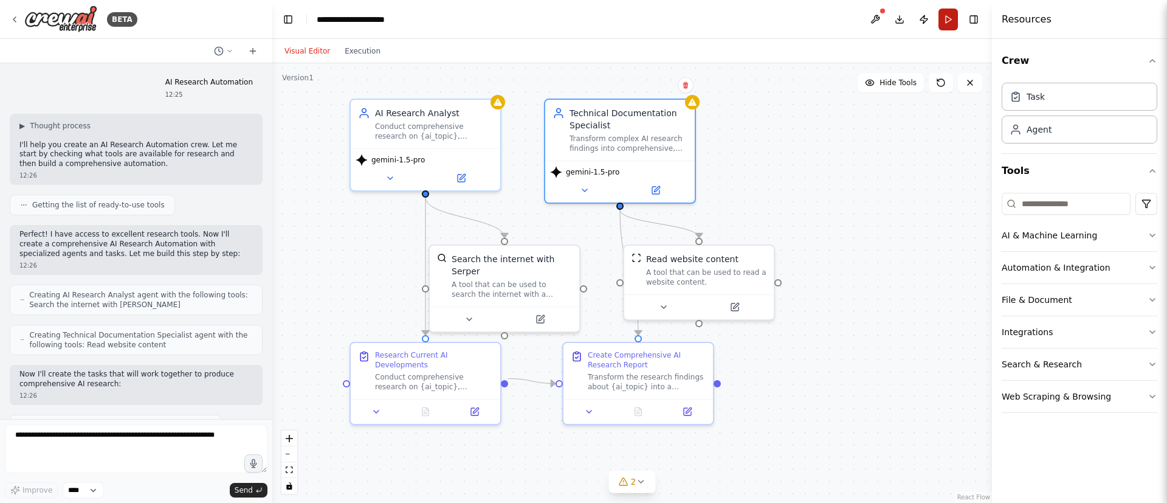
click at [942, 13] on button "Run" at bounding box center [947, 20] width 19 height 22
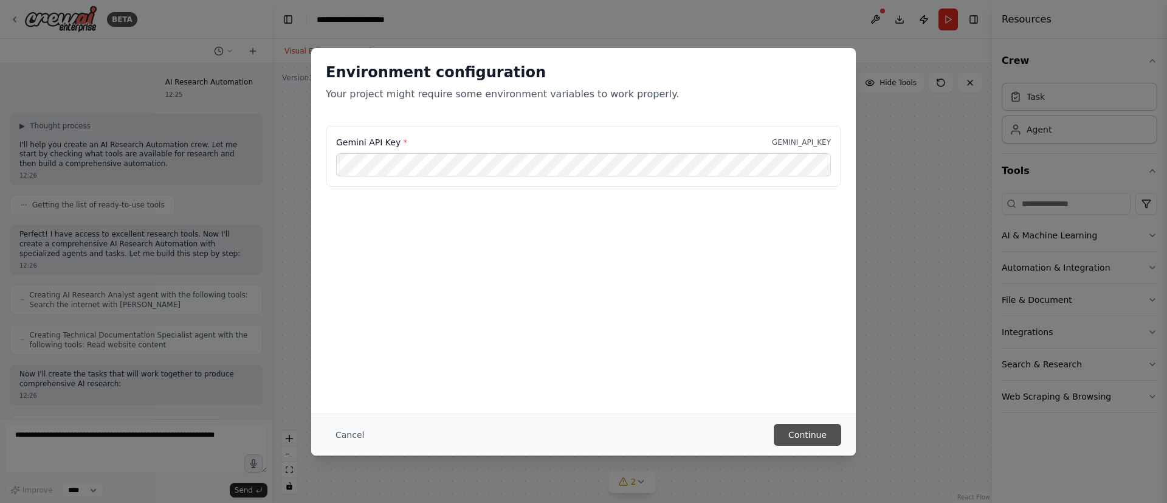
click at [828, 432] on button "Continue" at bounding box center [807, 435] width 67 height 22
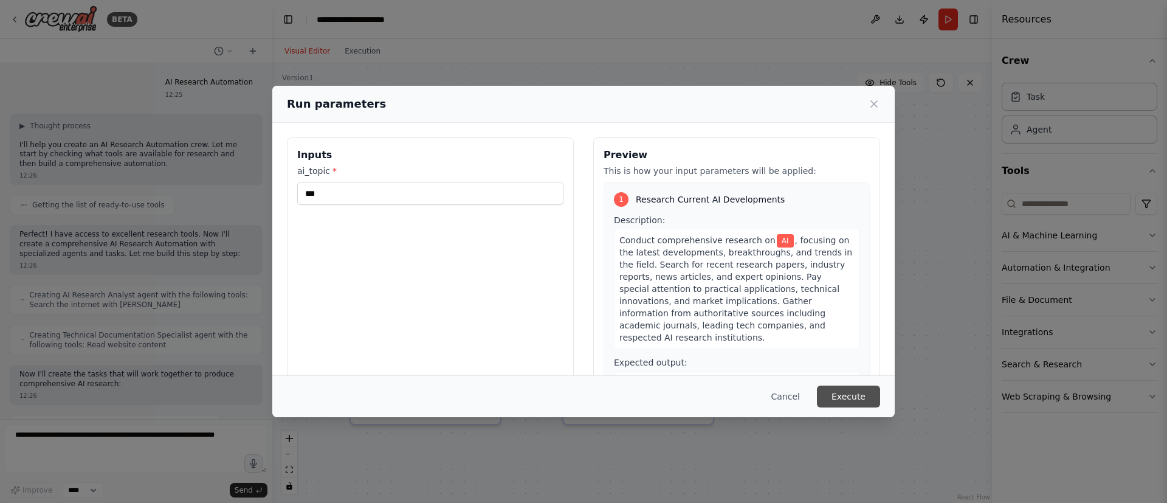
click at [853, 391] on button "Execute" at bounding box center [848, 396] width 63 height 22
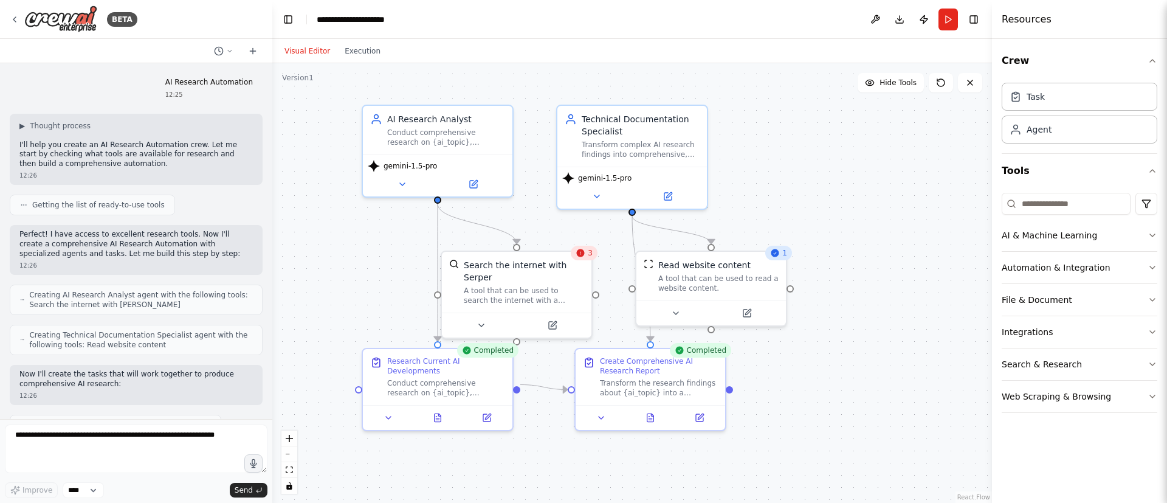
drag, startPoint x: 526, startPoint y: 200, endPoint x: 534, endPoint y: 205, distance: 10.1
click at [534, 205] on div ".deletable-edge-delete-btn { width: 20px; height: 20px; border: 0px solid #ffff…" at bounding box center [632, 282] width 720 height 439
click at [533, 205] on div ".deletable-edge-delete-btn { width: 20px; height: 20px; border: 0px solid #ffff…" at bounding box center [632, 282] width 720 height 439
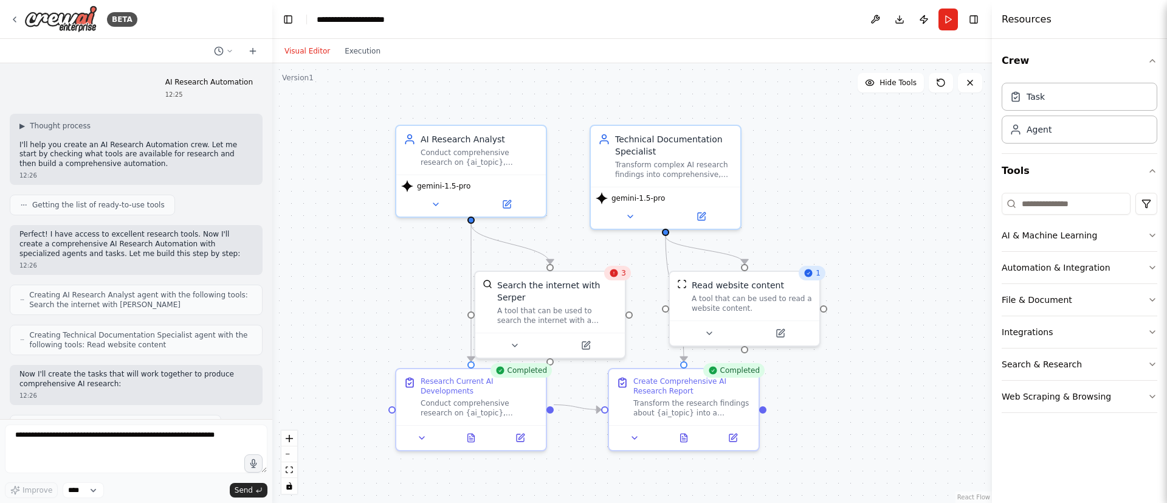
drag, startPoint x: 532, startPoint y: 205, endPoint x: 569, endPoint y: 225, distance: 41.9
click at [569, 225] on div ".deletable-edge-delete-btn { width: 20px; height: 20px; border: 0px solid #ffff…" at bounding box center [632, 282] width 720 height 439
click at [619, 282] on div "Search the internet with Serper A tool that can be used to search the internet …" at bounding box center [549, 299] width 150 height 61
click at [521, 335] on button at bounding box center [513, 342] width 69 height 15
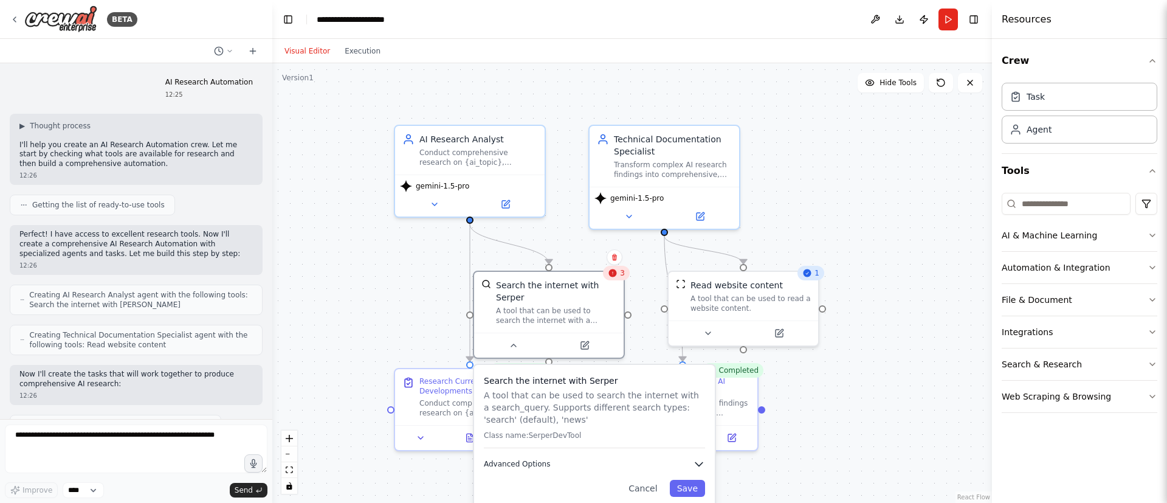
click at [622, 458] on button "Advanced Options" at bounding box center [594, 464] width 221 height 12
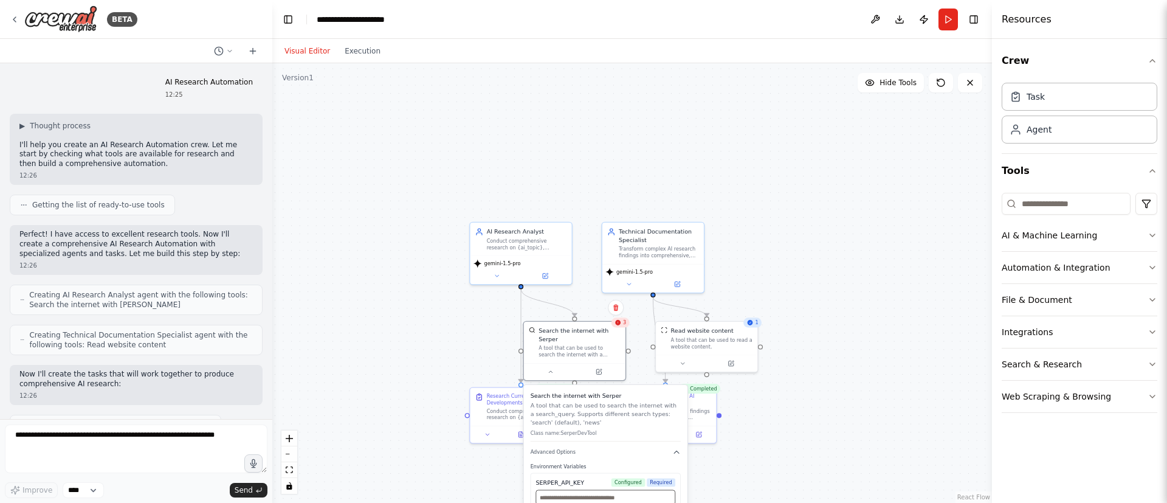
click at [586, 490] on input "text" at bounding box center [605, 497] width 140 height 15
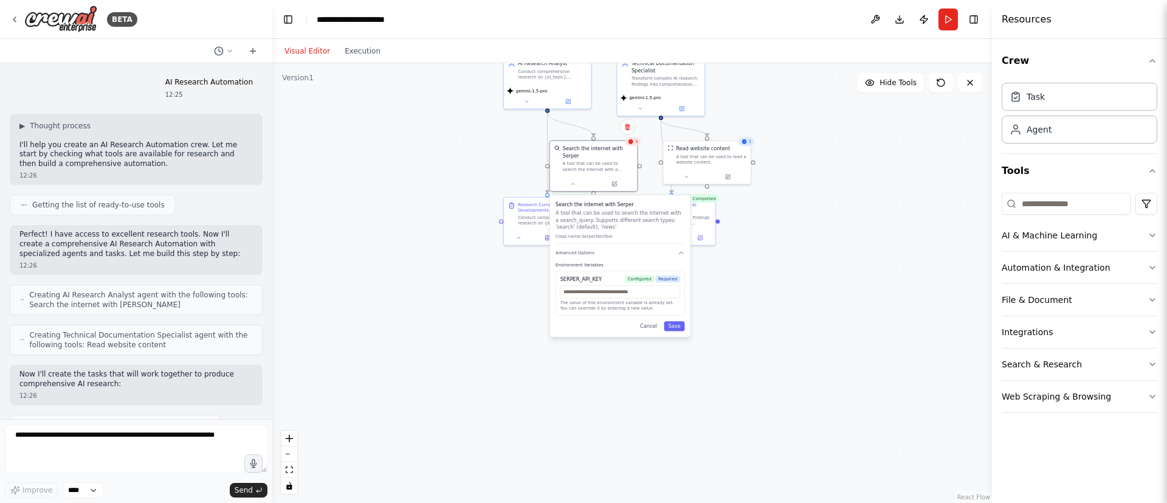
drag, startPoint x: 398, startPoint y: 403, endPoint x: 384, endPoint y: 184, distance: 219.8
click at [384, 184] on div ".deletable-edge-delete-btn { width: 20px; height: 20px; border: 0px solid #ffff…" at bounding box center [632, 282] width 720 height 439
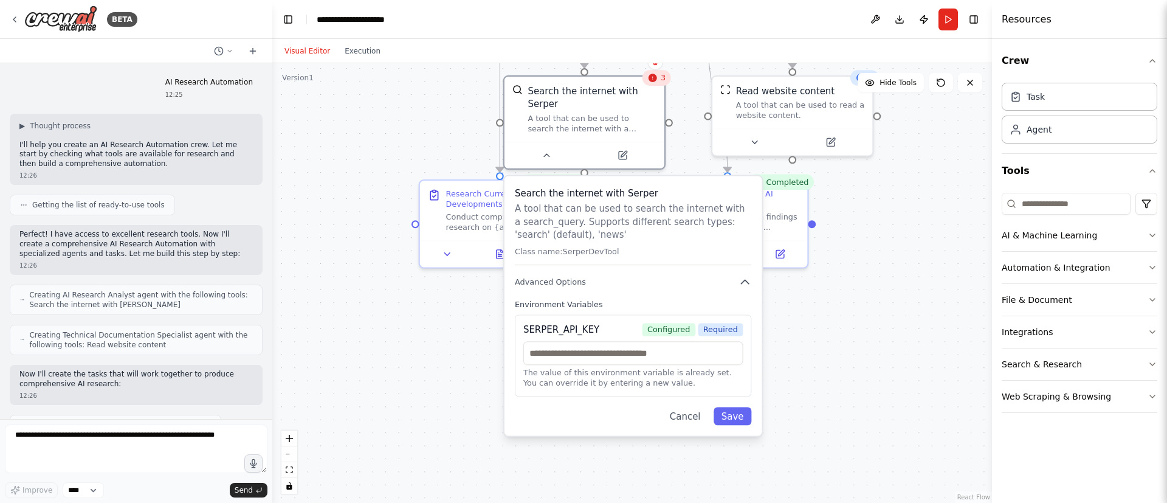
drag, startPoint x: 464, startPoint y: 281, endPoint x: 461, endPoint y: 419, distance: 137.4
click at [461, 419] on div ".deletable-edge-delete-btn { width: 20px; height: 20px; border: 0px solid #ffff…" at bounding box center [632, 282] width 720 height 439
click at [567, 343] on input "text" at bounding box center [634, 351] width 220 height 24
paste input "**********"
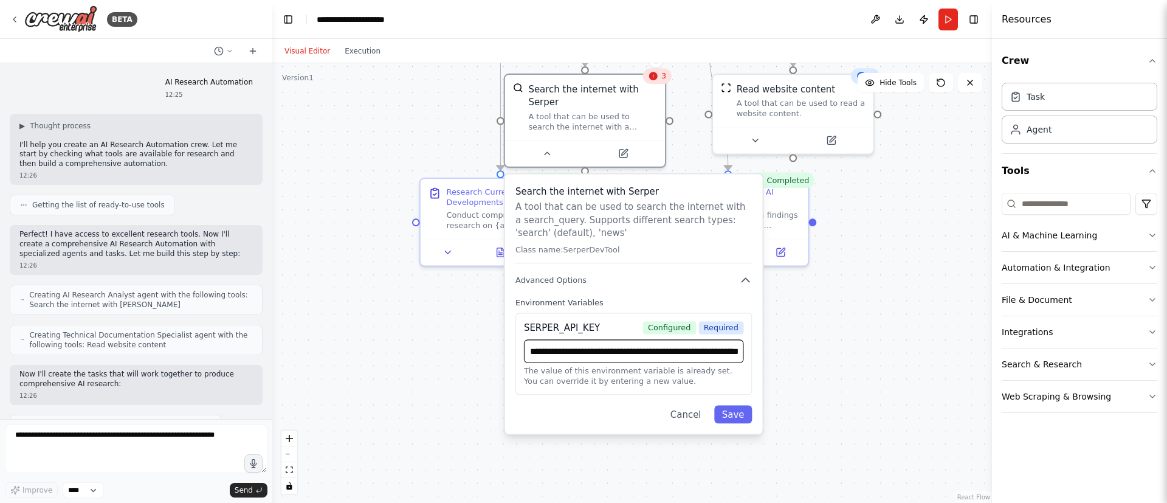
scroll to position [0, 95]
type input "**********"
click at [727, 405] on button "Save" at bounding box center [733, 414] width 38 height 18
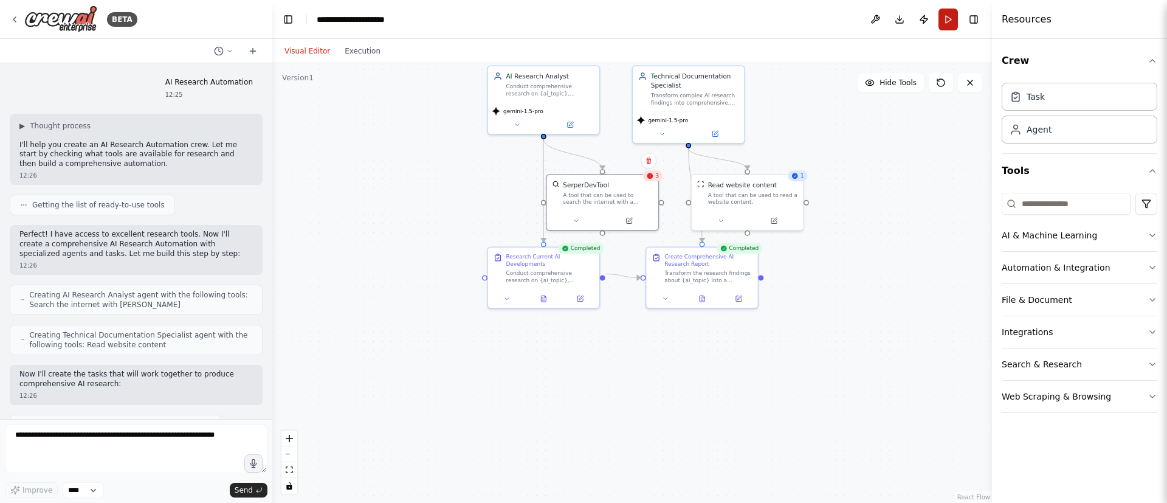
click at [947, 12] on button "Run" at bounding box center [947, 20] width 19 height 22
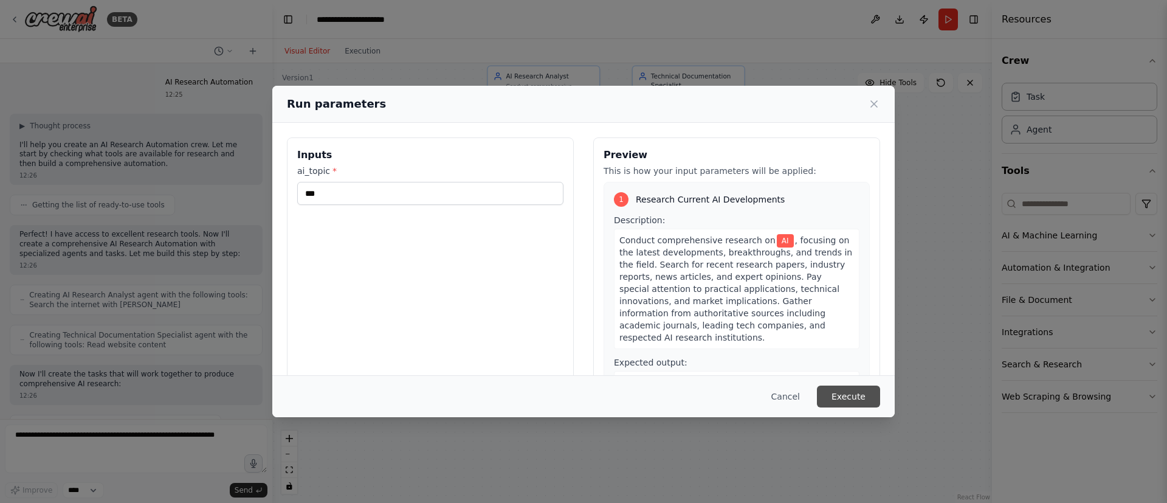
click at [848, 405] on button "Execute" at bounding box center [848, 396] width 63 height 22
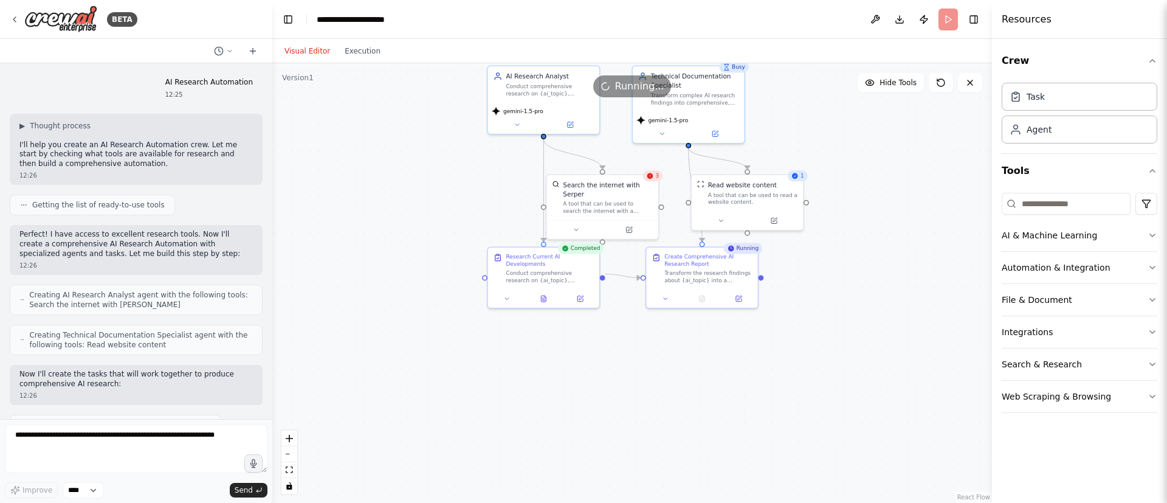
scroll to position [507, 0]
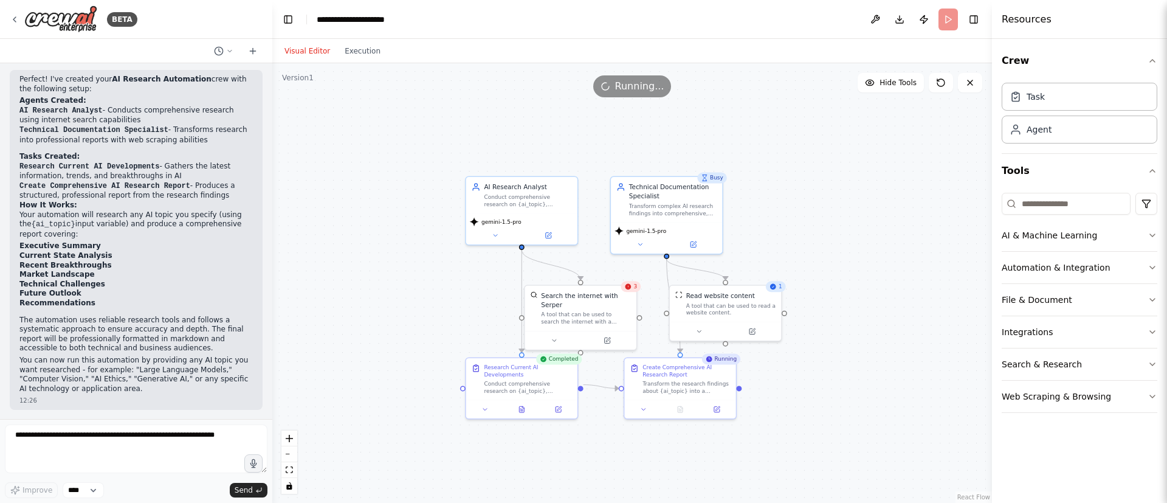
drag, startPoint x: 859, startPoint y: 244, endPoint x: 837, endPoint y: 354, distance: 112.8
click at [837, 354] on div ".deletable-edge-delete-btn { width: 20px; height: 20px; border: 0px solid #ffff…" at bounding box center [632, 282] width 720 height 439
click at [418, 313] on div ".deletable-edge-delete-btn { width: 20px; height: 20px; border: 0px solid #ffff…" at bounding box center [632, 282] width 720 height 439
click at [634, 289] on span "3" at bounding box center [636, 286] width 4 height 7
click at [571, 309] on div "A tool that can be used to search the internet with a search_query. Supports di…" at bounding box center [586, 316] width 90 height 15
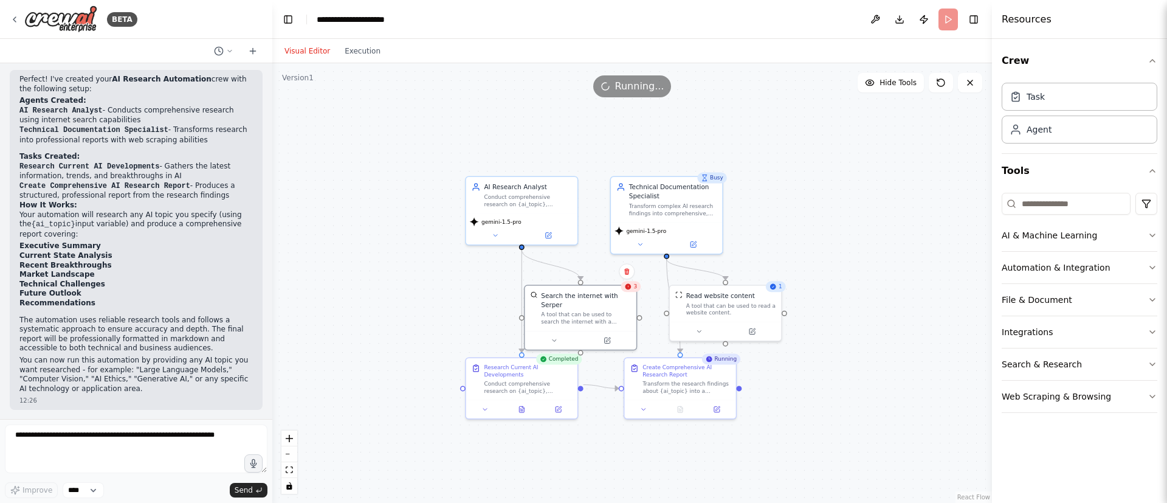
click at [464, 315] on div ".deletable-edge-delete-btn { width: 20px; height: 20px; border: 0px solid #ffff…" at bounding box center [632, 282] width 720 height 439
click at [339, 146] on div ".deletable-edge-delete-btn { width: 20px; height: 20px; border: 0px solid #ffff…" at bounding box center [632, 282] width 720 height 439
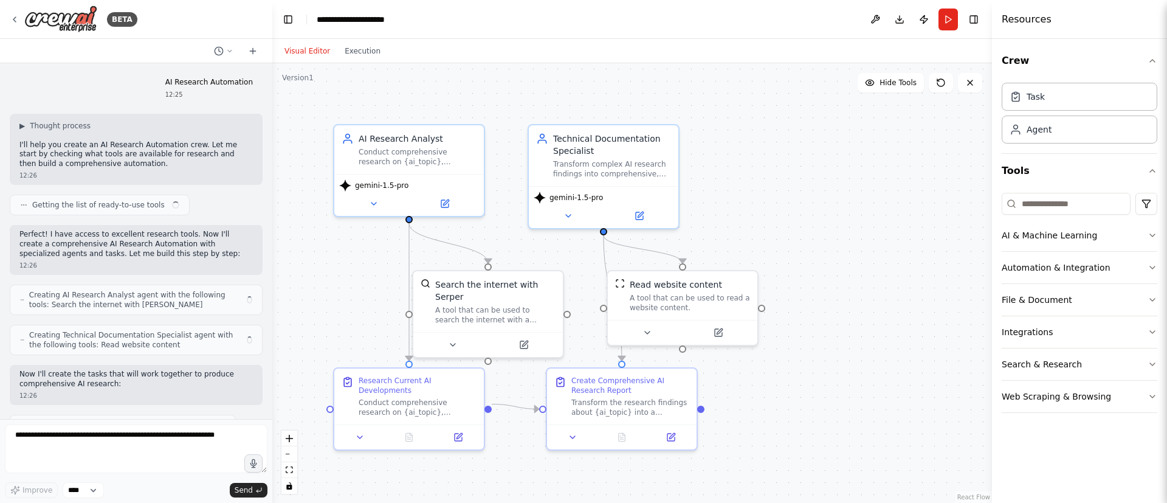
scroll to position [507, 0]
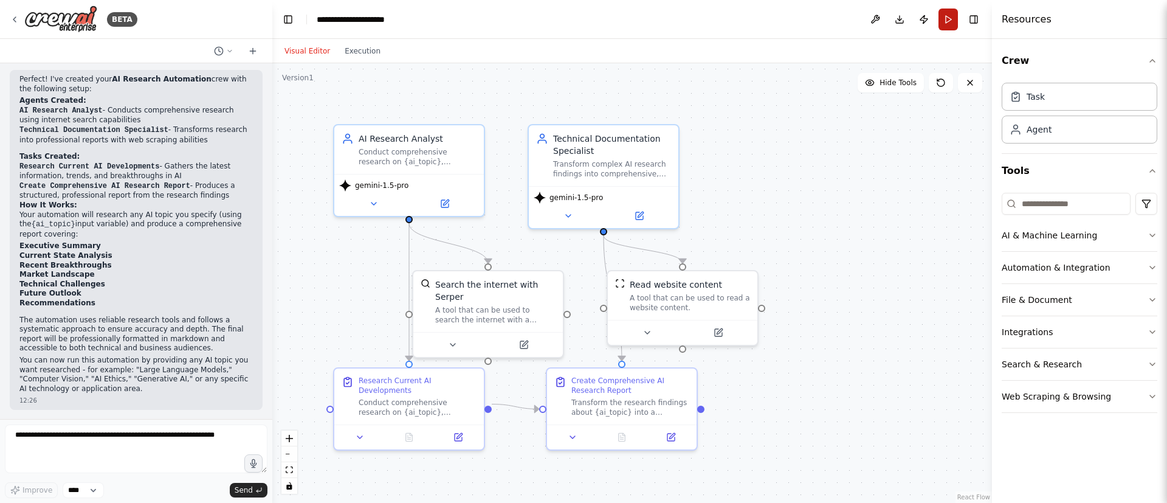
click at [949, 13] on button "Run" at bounding box center [947, 20] width 19 height 22
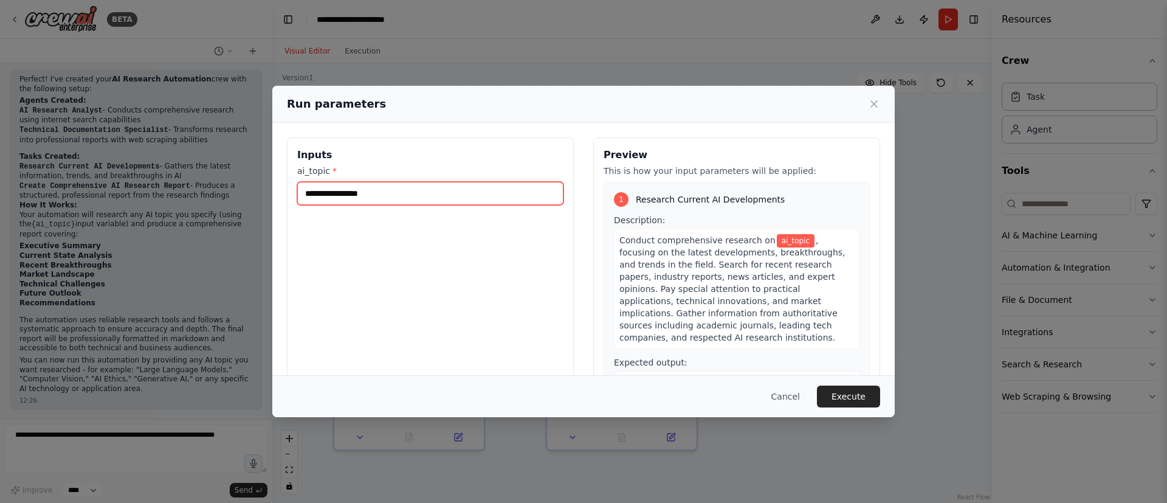
click at [503, 201] on input "ai_topic *" at bounding box center [430, 193] width 266 height 23
type input "**"
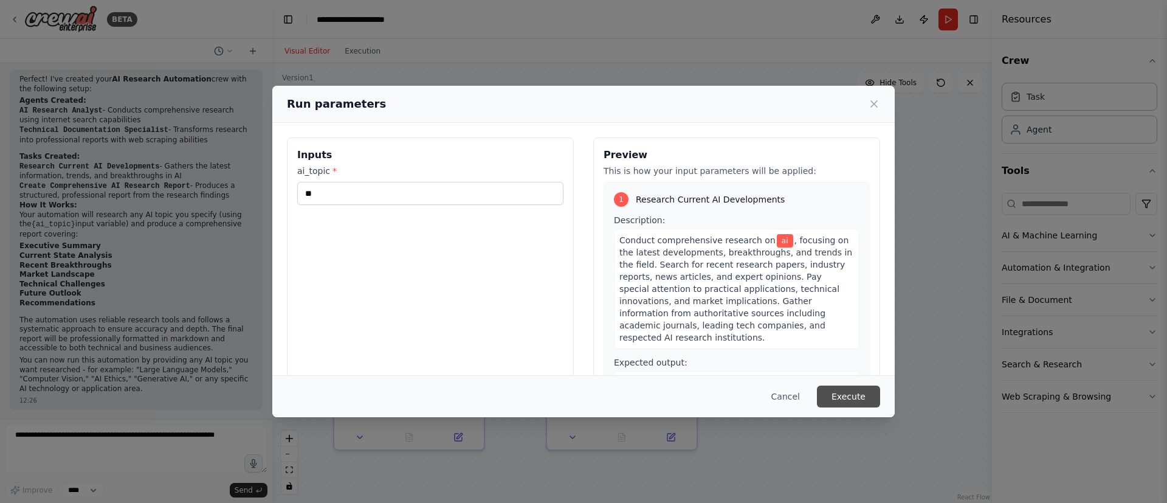
click at [848, 397] on button "Execute" at bounding box center [848, 396] width 63 height 22
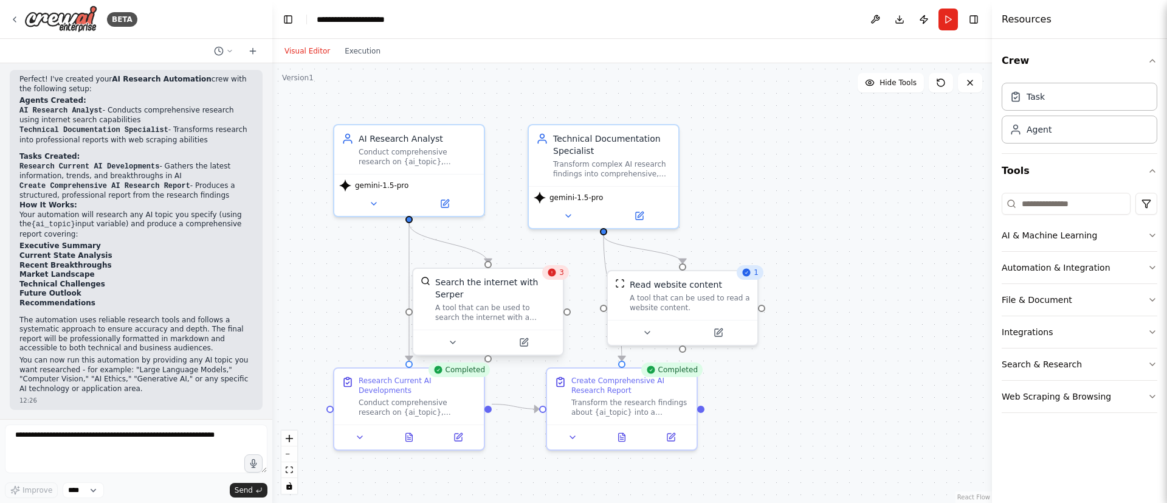
click at [551, 282] on div "Search the internet with Serper" at bounding box center [495, 288] width 120 height 24
click at [554, 258] on icon at bounding box center [553, 256] width 5 height 7
click at [554, 259] on icon at bounding box center [553, 256] width 5 height 7
click at [555, 260] on icon at bounding box center [553, 256] width 7 height 7
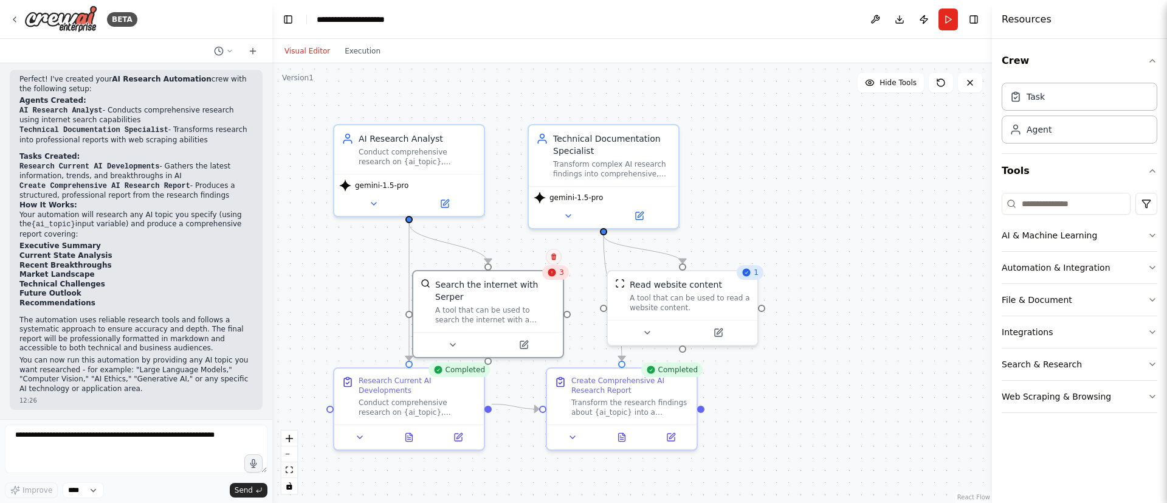
click at [555, 260] on icon at bounding box center [553, 256] width 7 height 7
click at [530, 252] on button "Confirm" at bounding box center [519, 256] width 43 height 15
click at [944, 19] on button "Run" at bounding box center [947, 20] width 19 height 22
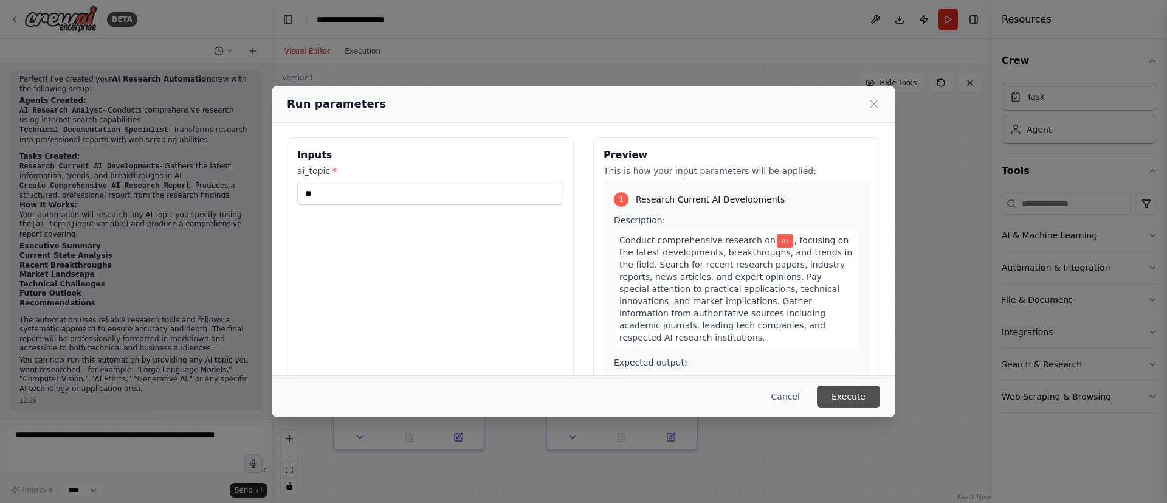
click at [845, 391] on button "Execute" at bounding box center [848, 396] width 63 height 22
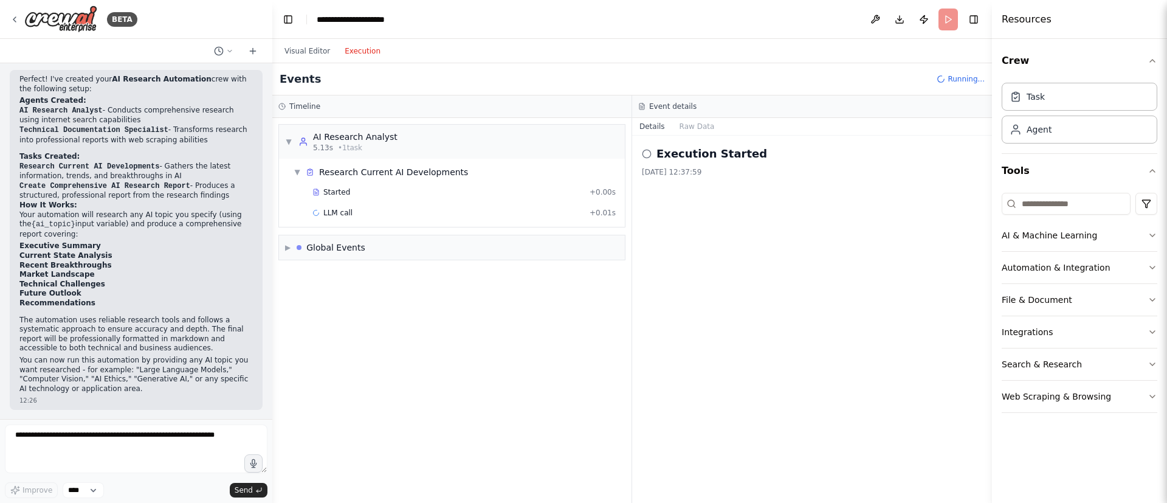
click at [359, 55] on button "Execution" at bounding box center [362, 51] width 50 height 15
click at [364, 208] on div "LLM call + 0.01s" at bounding box center [463, 213] width 303 height 10
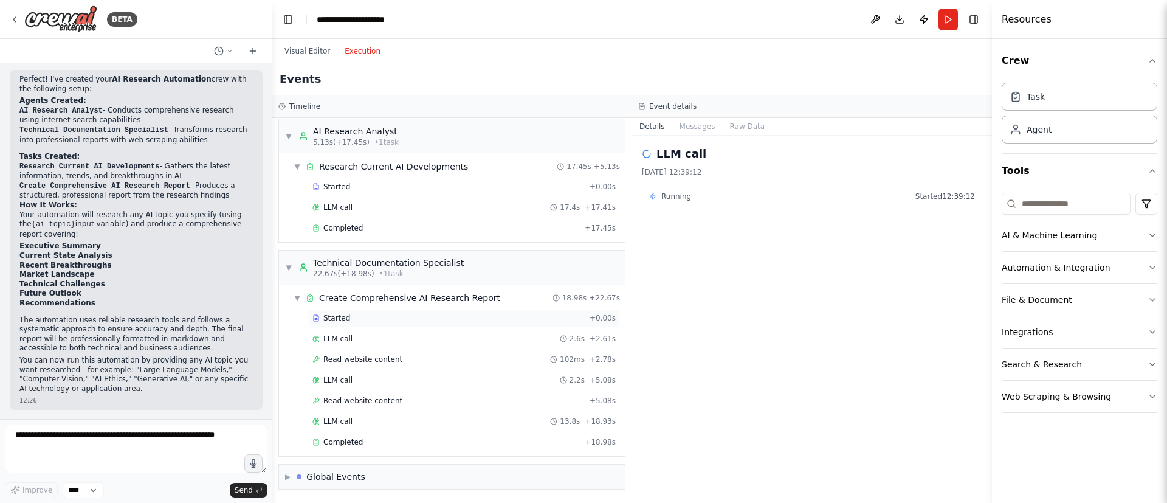
scroll to position [0, 0]
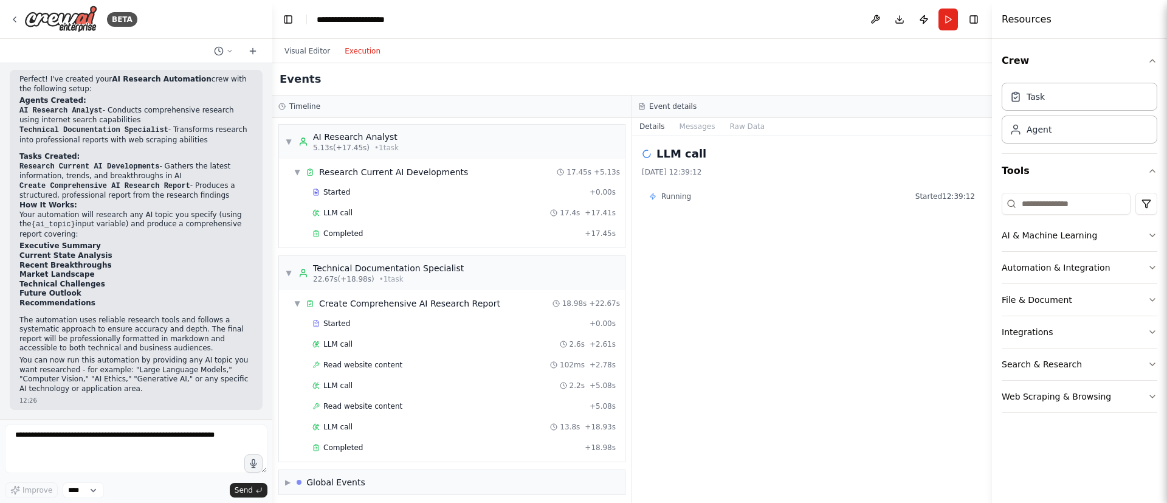
click at [692, 273] on div "LLM call [DATE] 12:39:12 Running Started 12:39:12" at bounding box center [812, 319] width 360 height 367
